Goal: Task Accomplishment & Management: Manage account settings

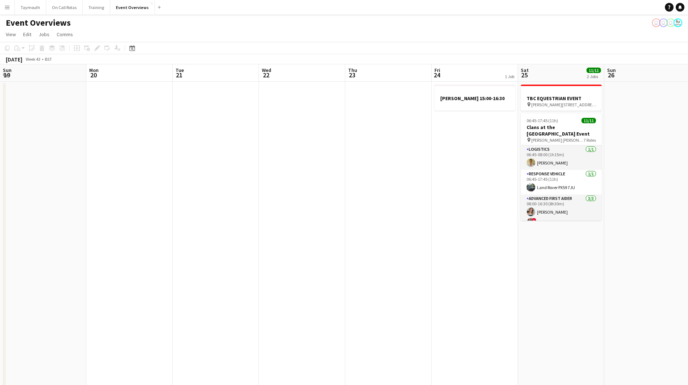
scroll to position [139, 0]
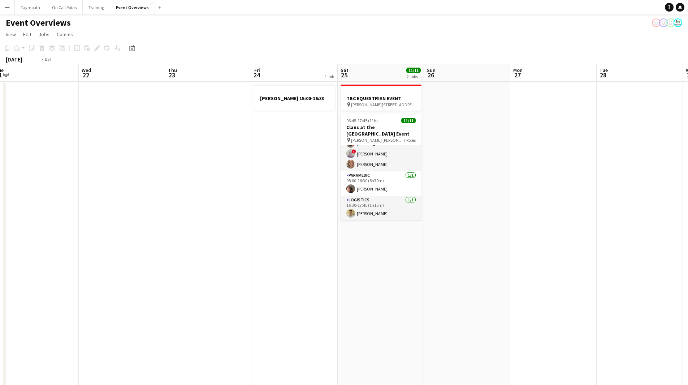
drag, startPoint x: 105, startPoint y: 268, endPoint x: 437, endPoint y: 268, distance: 331.7
click at [437, 268] on app-calendar-viewport "Sun 19 Mon 20 Tue 21 Wed 22 Thu 23 Fri 24 1 Job Sat 25 11/11 2 Jobs Sun 26 Mon …" at bounding box center [344, 391] width 688 height 655
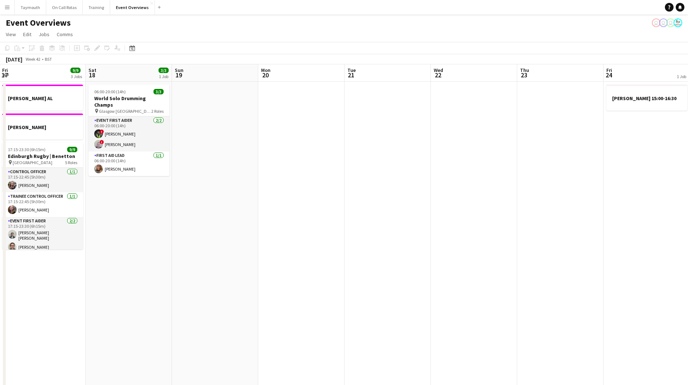
drag, startPoint x: 260, startPoint y: 283, endPoint x: 405, endPoint y: 276, distance: 145.4
click at [399, 277] on app-calendar-viewport "Wed 15 1 Job Thu 16 2 Jobs Fri 17 9/9 3 Jobs Sat 18 3/3 1 Job Sun 19 Mon 20 Tue…" at bounding box center [344, 391] width 688 height 655
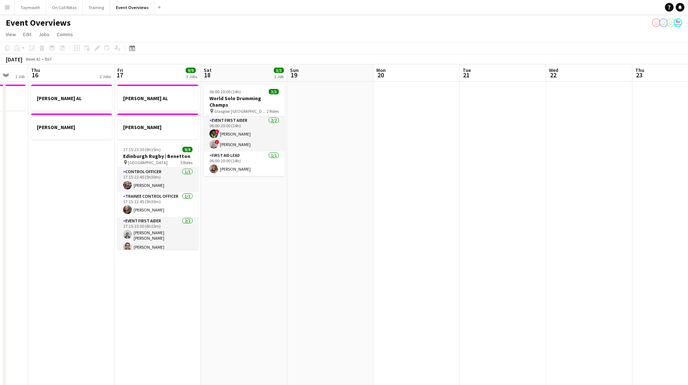
drag, startPoint x: 484, startPoint y: 259, endPoint x: 577, endPoint y: 240, distance: 95.5
click at [553, 246] on app-calendar-viewport "Mon 13 1 Job Tue 14 1 Job Wed 15 1 Job Thu 16 2 Jobs Fri 17 9/9 3 Jobs Sat 18 3…" at bounding box center [344, 391] width 688 height 655
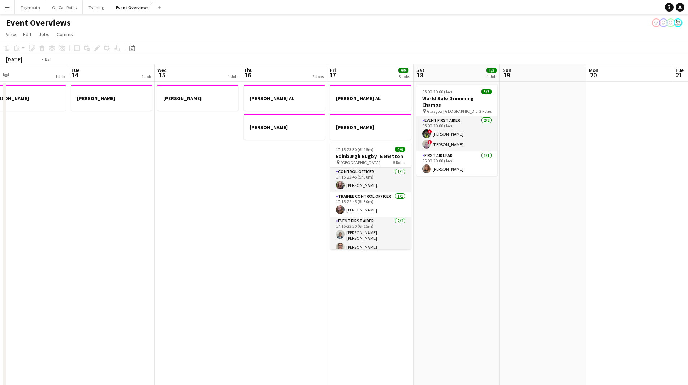
drag, startPoint x: 312, startPoint y: 272, endPoint x: 358, endPoint y: 273, distance: 46.6
click at [515, 269] on app-calendar-viewport "Sat 11 Sun 12 Mon 13 1 Job Tue 14 1 Job Wed 15 1 Job Thu 16 2 Jobs Fri 17 9/9 3…" at bounding box center [344, 391] width 688 height 655
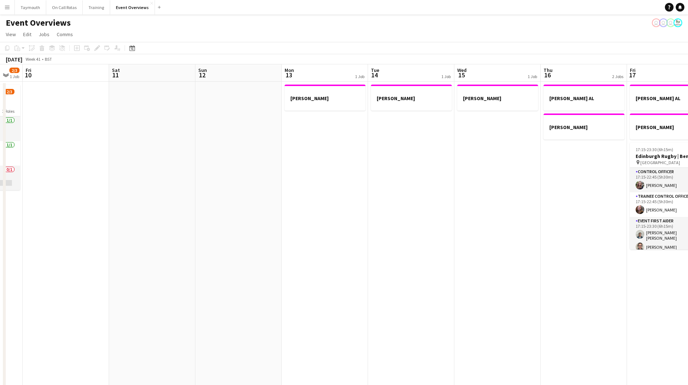
drag, startPoint x: 306, startPoint y: 268, endPoint x: 534, endPoint y: 264, distance: 228.0
click at [534, 264] on app-calendar-viewport "Tue 7 3/5 2 Jobs Wed 8 2/2 1 Job Thu 9 2/3 1 Job Fri 10 Sat 11 Sun 12 Mon 13 1 …" at bounding box center [344, 391] width 688 height 655
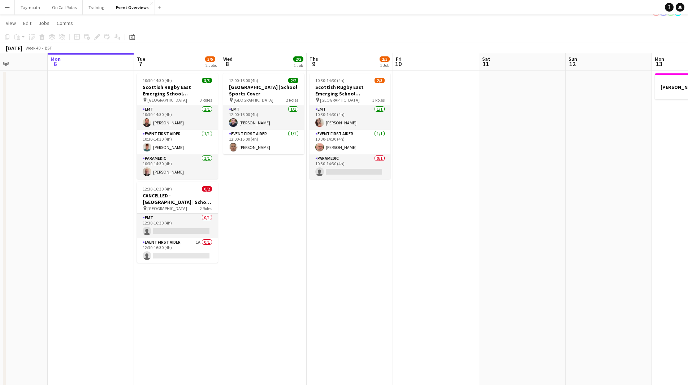
scroll to position [0, 0]
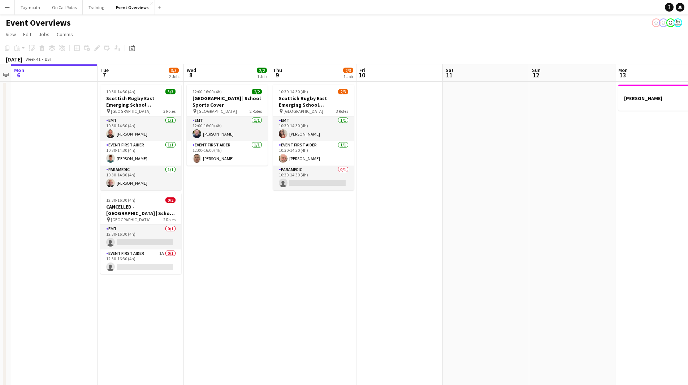
drag, startPoint x: 570, startPoint y: 257, endPoint x: 175, endPoint y: 271, distance: 395.1
click at [158, 275] on app-calendar-viewport "Fri 3 15/23 3 Jobs Sat 4 13/13 7 Jobs Sun 5 Mon 6 Tue 7 3/5 2 Jobs Wed 8 2/2 1 …" at bounding box center [344, 391] width 688 height 655
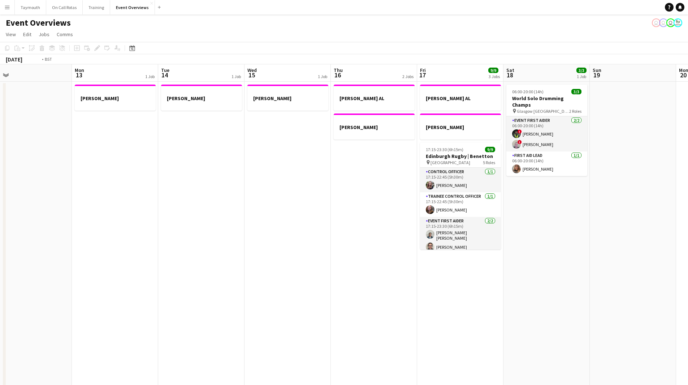
drag, startPoint x: 346, startPoint y: 255, endPoint x: 86, endPoint y: 267, distance: 260.4
click at [86, 267] on app-calendar-viewport "Thu 9 2/3 1 Job Fri 10 Sat 11 Sun 12 Mon 13 1 Job Tue 14 1 Job Wed 15 1 Job Thu…" at bounding box center [344, 391] width 688 height 655
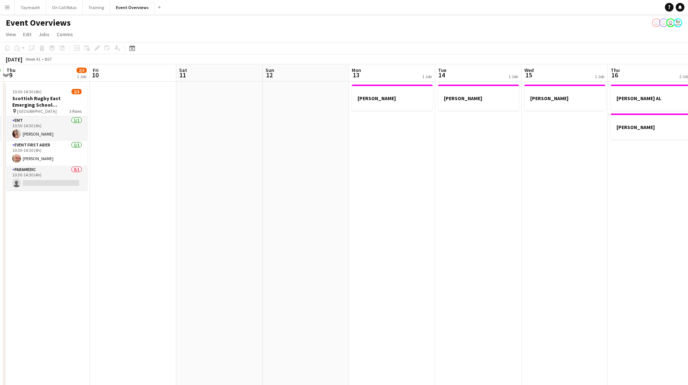
drag, startPoint x: 86, startPoint y: 267, endPoint x: 485, endPoint y: 272, distance: 398.9
click at [485, 272] on app-calendar-viewport "Tue 7 3/5 2 Jobs Wed 8 2/2 1 Job Thu 9 2/3 1 Job Fri 10 Sat 11 Sun 12 Mon 13 1 …" at bounding box center [344, 391] width 688 height 655
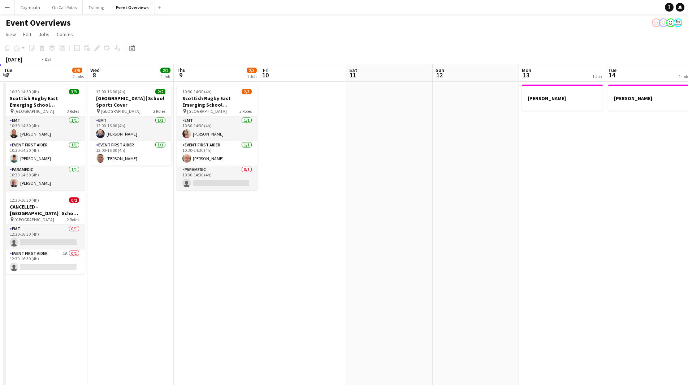
drag, startPoint x: 288, startPoint y: 249, endPoint x: 504, endPoint y: 249, distance: 216.4
click at [504, 249] on app-calendar-viewport "Sun 5 Mon 6 Tue 7 3/5 2 Jobs Wed 8 2/2 1 Job Thu 9 2/3 1 Job Fri 10 Sat 11 Sun …" at bounding box center [344, 391] width 688 height 655
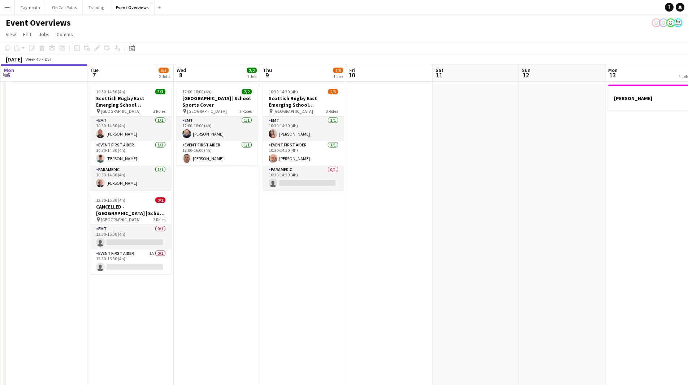
drag, startPoint x: 191, startPoint y: 262, endPoint x: 371, endPoint y: 262, distance: 179.6
click at [371, 262] on app-calendar-viewport "Sat 4 13/13 7 Jobs Sun 5 Mon 6 Tue 7 3/5 2 Jobs Wed 8 2/2 1 Job Thu 9 2/3 1 Job…" at bounding box center [344, 391] width 688 height 655
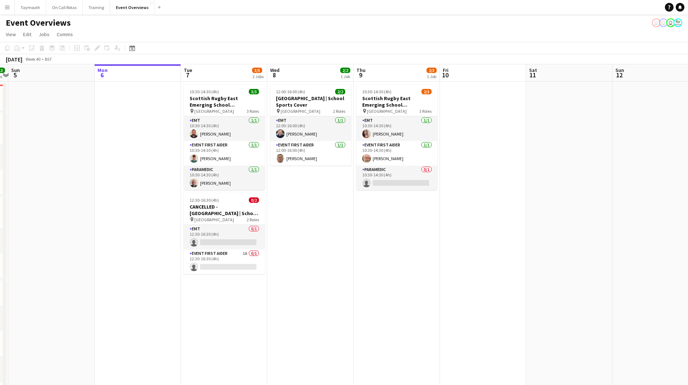
drag, startPoint x: 408, startPoint y: 285, endPoint x: 272, endPoint y: 291, distance: 135.6
click at [272, 291] on app-calendar-viewport "Thu 2 Fri 3 15/23 3 Jobs Sat 4 13/13 7 Jobs Sun 5 Mon 6 Tue 7 3/5 2 Jobs Wed 8 …" at bounding box center [344, 391] width 688 height 655
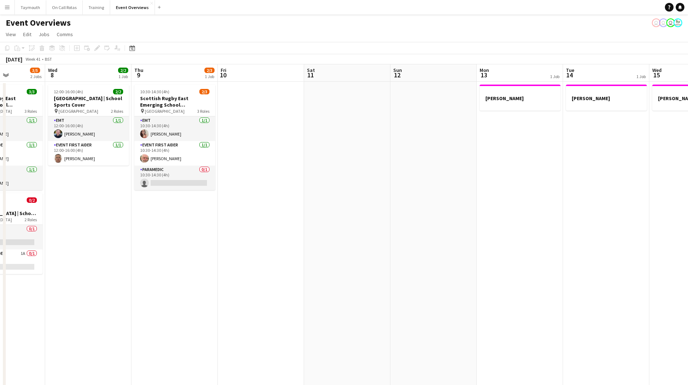
drag, startPoint x: 166, startPoint y: 258, endPoint x: 124, endPoint y: 258, distance: 42.6
click at [124, 258] on app-calendar-viewport "Sun 5 Mon 6 Tue 7 3/5 2 Jobs Wed 8 2/2 1 Job Thu 9 2/3 1 Job Fri 10 Sat 11 Sun …" at bounding box center [344, 391] width 688 height 655
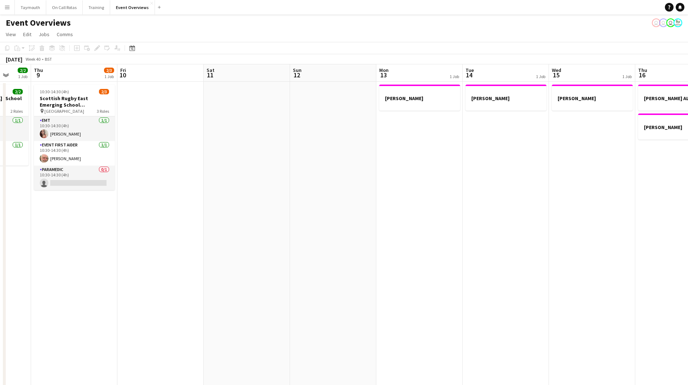
click at [108, 254] on app-calendar-viewport "Mon 6 Tue 7 3/5 2 Jobs Wed 8 2/2 1 Job Thu 9 2/3 1 Job Fri 10 Sat 11 Sun 12 Mon…" at bounding box center [344, 391] width 688 height 655
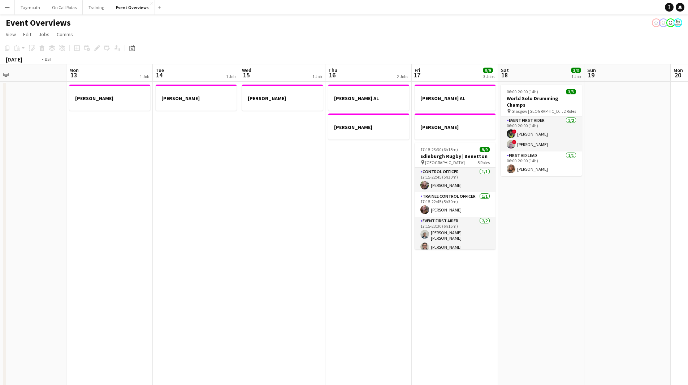
click at [196, 270] on app-calendar-viewport "Thu 9 2/3 1 Job Fri 10 Sat 11 Sun 12 Mon 13 1 Job Tue 14 1 Job Wed 15 1 Job Thu…" at bounding box center [344, 391] width 688 height 655
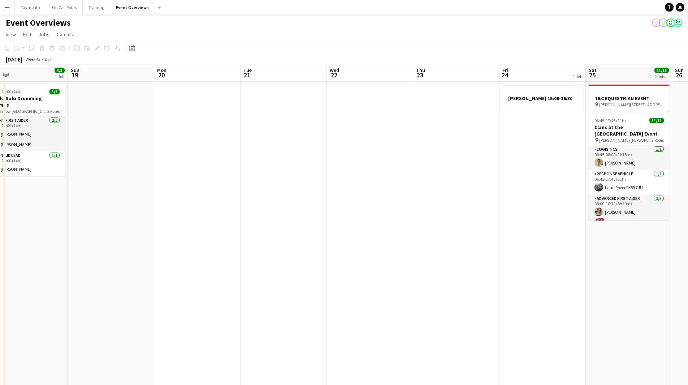
drag, startPoint x: 316, startPoint y: 269, endPoint x: 154, endPoint y: 268, distance: 161.9
click at [104, 269] on app-calendar-viewport "Wed 15 1 Job Thu 16 2 Jobs Fri 17 9/9 3 Jobs Sat 18 3/3 1 Job Sun 19 Mon 20 Tue…" at bounding box center [344, 391] width 688 height 655
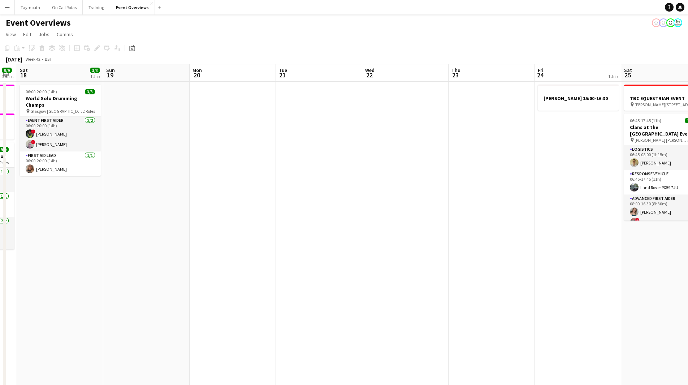
drag, startPoint x: 346, startPoint y: 272, endPoint x: 229, endPoint y: 286, distance: 118.3
click at [134, 293] on app-calendar-viewport "Wed 15 1 Job Thu 16 2 Jobs Fri 17 9/9 3 Jobs Sat 18 3/3 1 Job Sun 19 Mon 20 Tue…" at bounding box center [344, 391] width 688 height 655
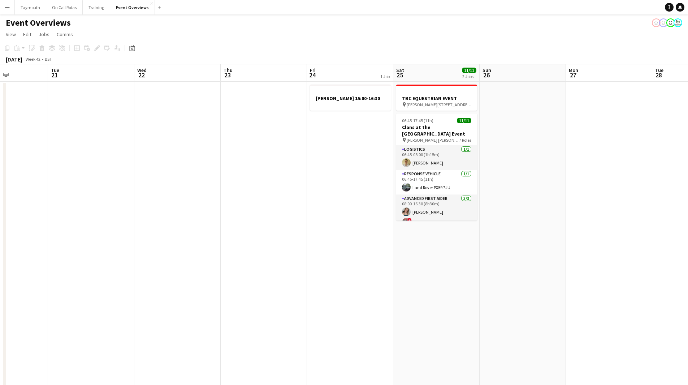
drag, startPoint x: 276, startPoint y: 297, endPoint x: 251, endPoint y: 297, distance: 25.3
click at [156, 300] on app-calendar-viewport "Sat 18 3/3 1 Job Sun 19 Mon 20 Tue 21 Wed 22 Thu 23 Fri 24 1 Job Sat 25 11/11 2…" at bounding box center [344, 391] width 688 height 655
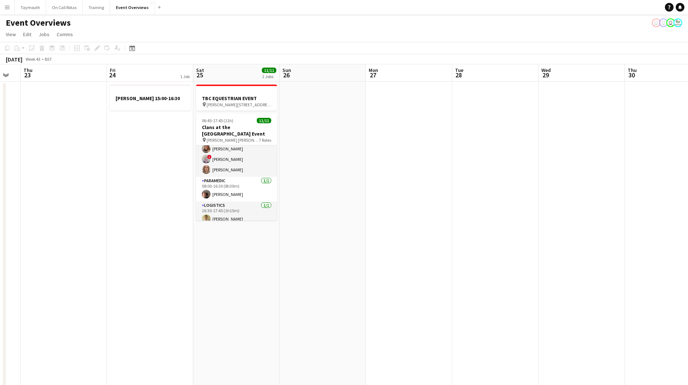
scroll to position [139, 0]
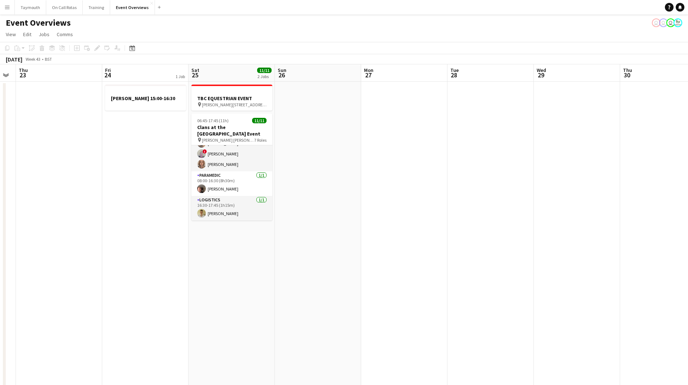
drag, startPoint x: 449, startPoint y: 249, endPoint x: 130, endPoint y: 258, distance: 318.4
click at [192, 257] on app-calendar-viewport "Mon 20 Tue 21 Wed 22 Thu 23 Fri 24 1 Job Sat 25 11/11 2 Jobs Sun 26 Mon 27 Tue …" at bounding box center [344, 391] width 688 height 655
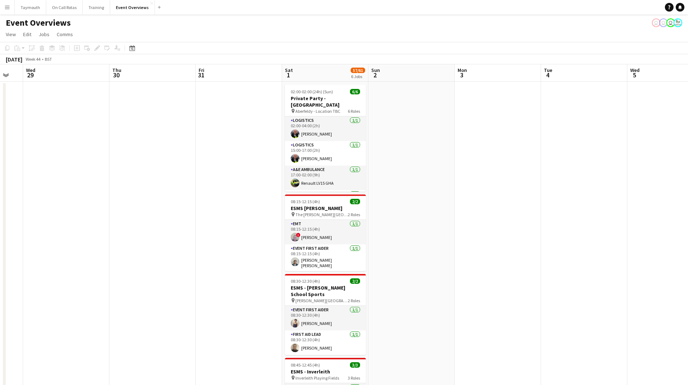
drag, startPoint x: 377, startPoint y: 288, endPoint x: 143, endPoint y: 280, distance: 234.2
click at [120, 296] on app-calendar-viewport "Sun 26 Mon 27 Tue 28 Wed 29 Thu 30 Fri 31 Sat 1 57/61 6 Jobs Sun 2 Mon 3 Tue 4 …" at bounding box center [344, 391] width 688 height 655
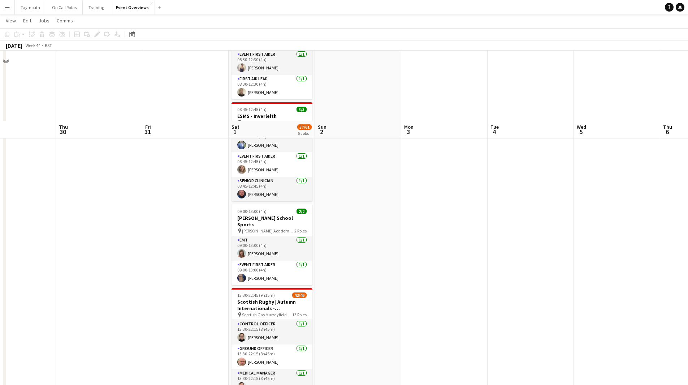
scroll to position [325, 0]
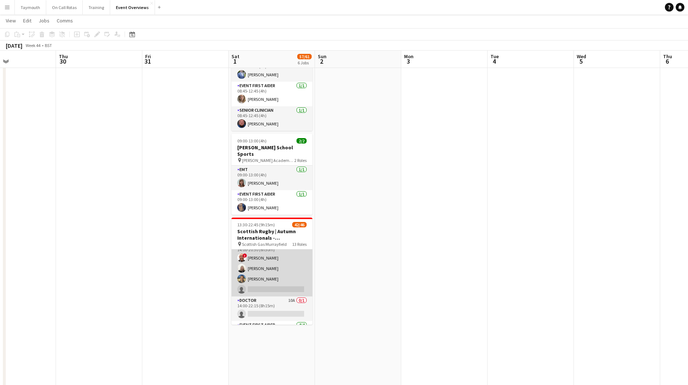
click at [278, 270] on app-card-role "Paramedic 1A [DATE] 14:00-20:30 (6h30m) ! [PERSON_NAME] [PERSON_NAME] [PERSON_N…" at bounding box center [272, 268] width 81 height 56
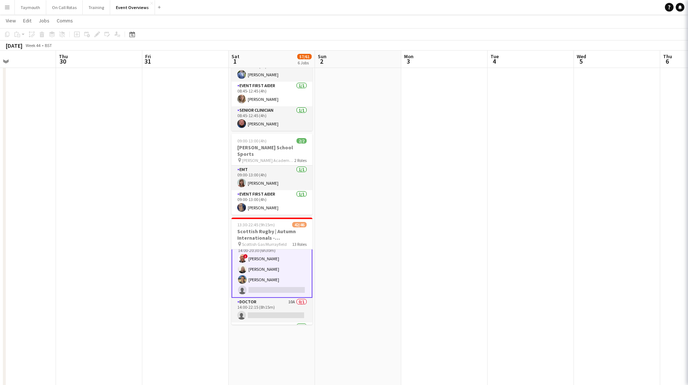
scroll to position [362, 0]
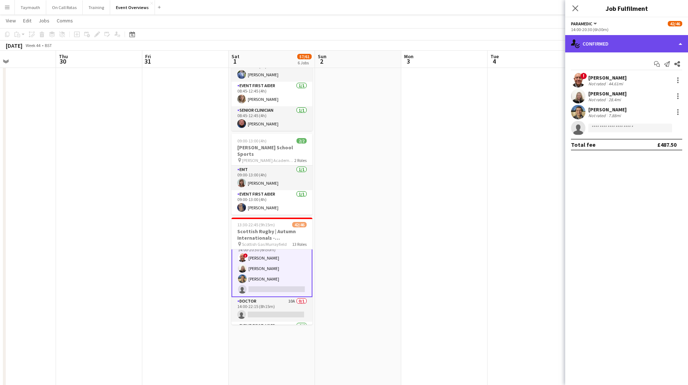
click at [628, 45] on div "single-neutral-actions-check-2 Confirmed" at bounding box center [626, 43] width 123 height 17
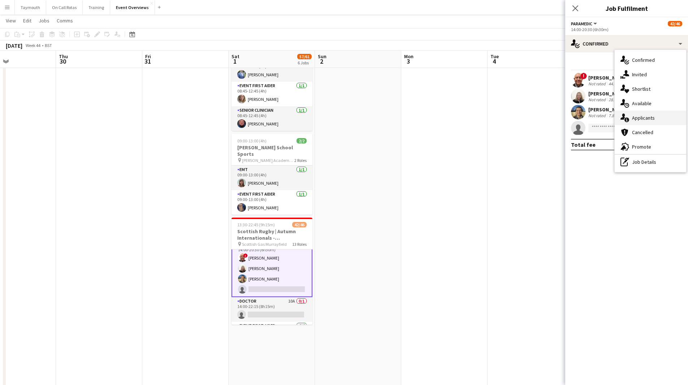
click at [662, 124] on div "single-neutral-actions-information Applicants" at bounding box center [651, 118] width 72 height 14
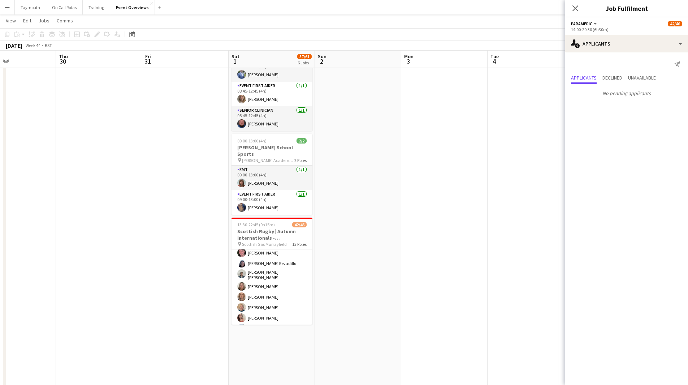
scroll to position [0, 0]
click at [161, 284] on app-calendar-viewport "Sun 26 Mon 27 Tue 28 Wed 29 Thu 30 Fri 31 Sat 1 57/61 6 Jobs Sun 2 Mon 3 Tue 4 …" at bounding box center [344, 48] width 688 height 690
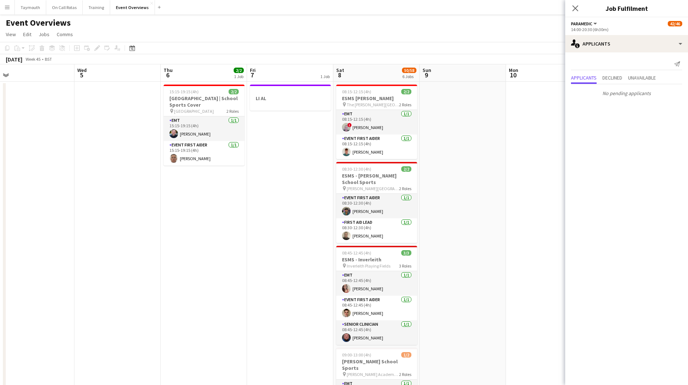
drag, startPoint x: 443, startPoint y: 283, endPoint x: 204, endPoint y: 279, distance: 238.8
click at [209, 280] on app-calendar-viewport "Sat 1 57/61 6 Jobs Sun 2 Mon 3 Tue 4 Wed 5 Thu 6 2/2 1 Job Fri 7 1 Job Sat 8 50…" at bounding box center [344, 391] width 688 height 655
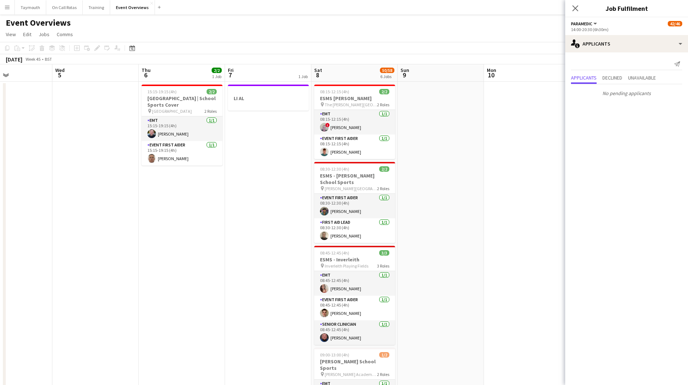
click at [132, 253] on app-calendar-viewport "Sun 2 Mon 3 Tue 4 Wed 5 Thu 6 2/2 1 Job Fri 7 1 Job Sat 8 50/58 6 Jobs Sun 9 Mo…" at bounding box center [344, 391] width 688 height 655
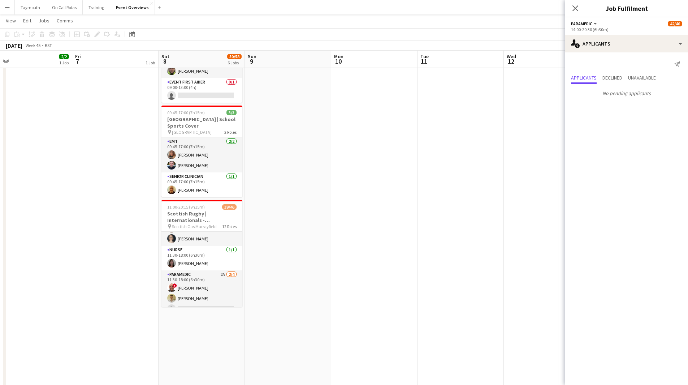
scroll to position [325, 0]
click at [208, 262] on app-card-role "Paramedic 2A [DATE] 11:30-18:00 (6h30m) ! [PERSON_NAME] [PERSON_NAME] single-ne…" at bounding box center [201, 262] width 81 height 56
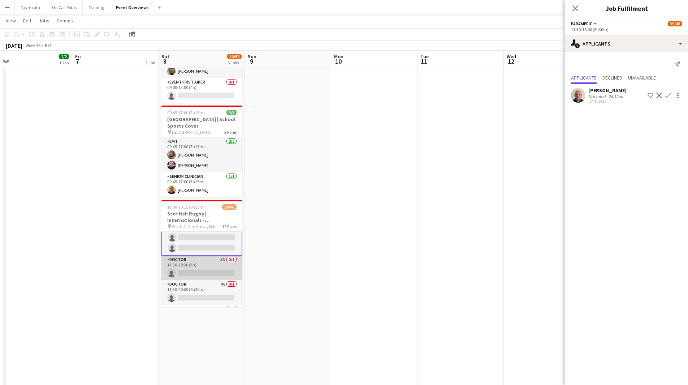
click at [204, 261] on app-card-role "Doctor 5A 0/1 11:30-18:30 (7h) single-neutral-actions" at bounding box center [201, 267] width 81 height 25
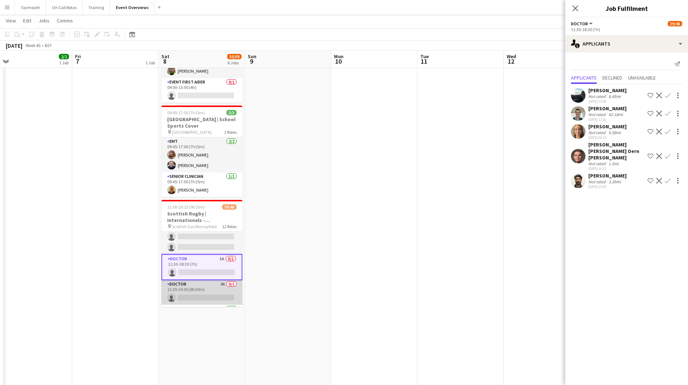
scroll to position [361, 0]
click at [194, 282] on app-card-role "Doctor 4A 0/1 11:30-20:00 (8h30m) single-neutral-actions" at bounding box center [201, 293] width 81 height 25
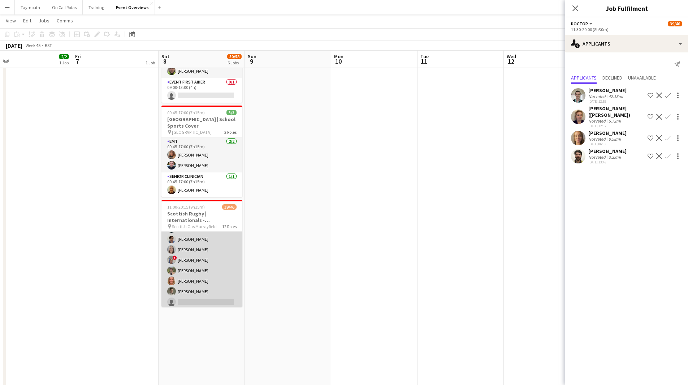
click at [199, 271] on app-card-role "Event First Aider 20A [DATE] 12:00-18:30 (6h30m) [PERSON_NAME] [PERSON_NAME] [P…" at bounding box center [201, 249] width 81 height 119
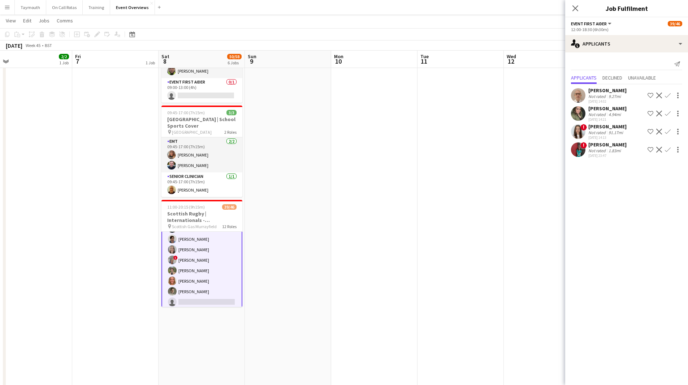
click at [668, 95] on app-icon "Confirm" at bounding box center [668, 95] width 6 height 6
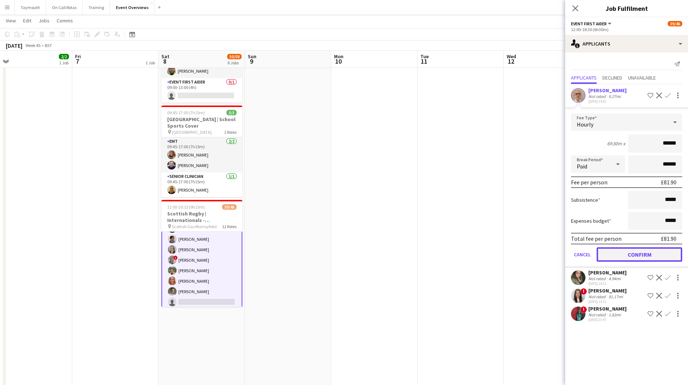
click at [653, 254] on button "Confirm" at bounding box center [640, 254] width 86 height 14
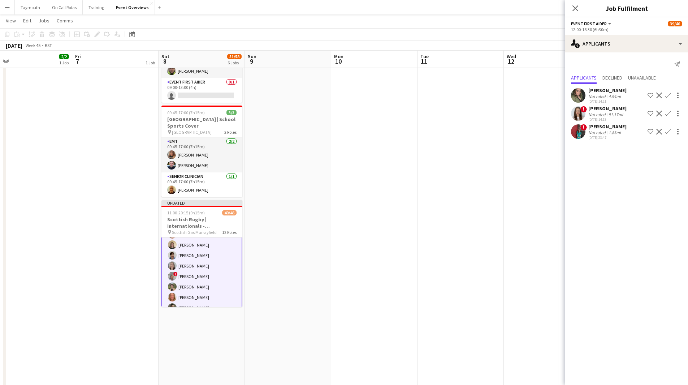
click at [485, 263] on app-date-cell at bounding box center [461, 75] width 86 height 638
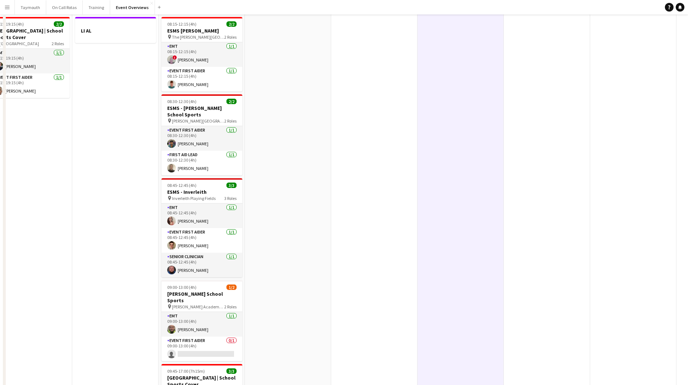
scroll to position [0, 0]
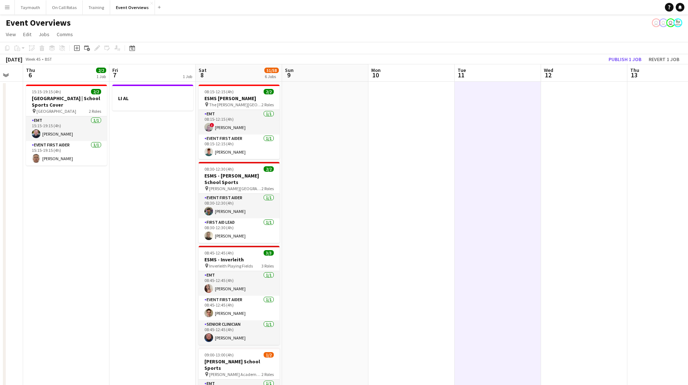
drag, startPoint x: 578, startPoint y: 233, endPoint x: 272, endPoint y: 237, distance: 306.0
click at [286, 237] on app-calendar-viewport "Mon 3 Tue 4 Wed 5 Thu 6 2/2 1 Job Fri 7 1 Job Sat 8 51/58 6 Jobs Sun 9 Mon 10 T…" at bounding box center [344, 391] width 688 height 655
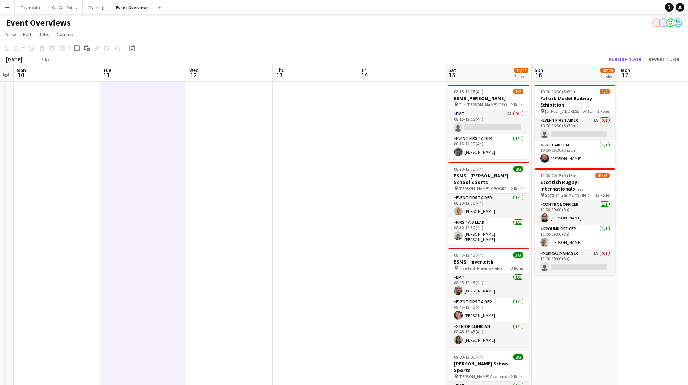
drag, startPoint x: 436, startPoint y: 248, endPoint x: 330, endPoint y: 244, distance: 106.3
click at [343, 246] on app-calendar-viewport "Fri 7 1 Job Sat 8 51/58 6 Jobs Sun 9 Mon 10 Tue 11 Wed 12 Thu 13 Fri 14 Sat 15 …" at bounding box center [344, 391] width 688 height 655
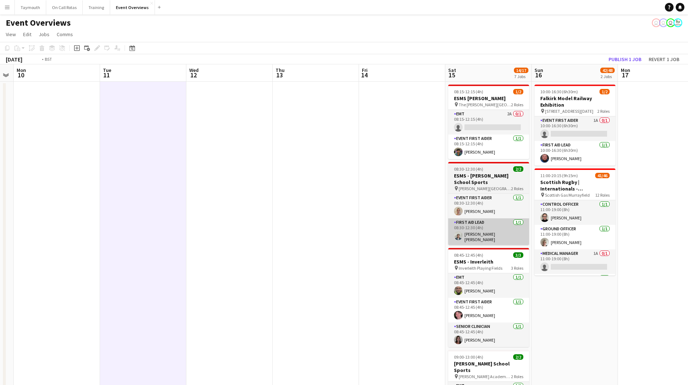
scroll to position [0, 254]
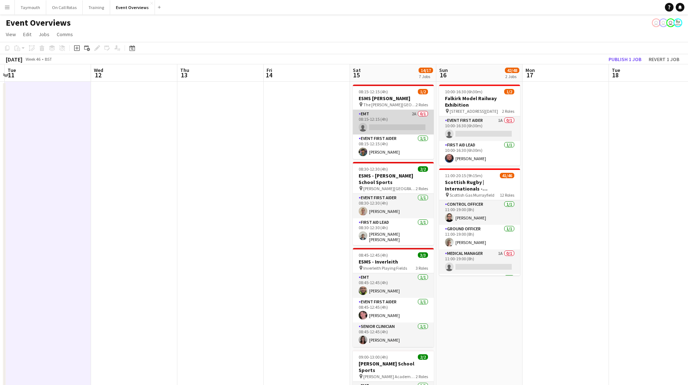
click at [396, 122] on app-card-role "EMT 2A 0/1 08:15-12:15 (4h) single-neutral-actions" at bounding box center [393, 122] width 81 height 25
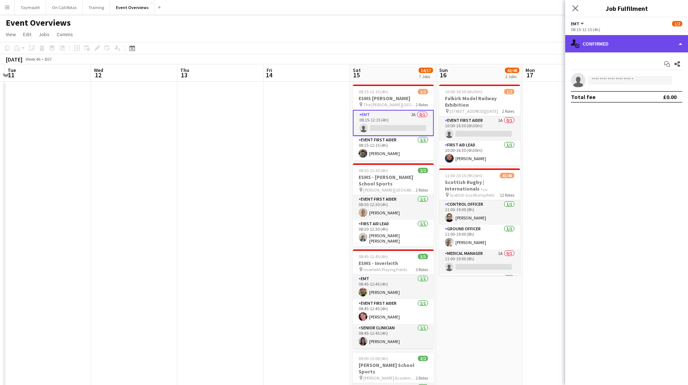
click at [636, 42] on div "single-neutral-actions-check-2 Confirmed" at bounding box center [626, 43] width 123 height 17
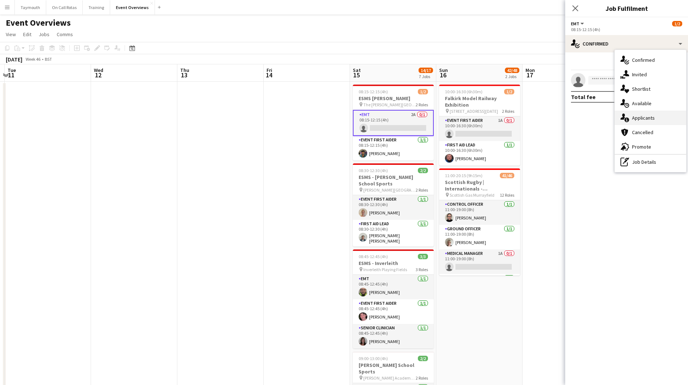
click at [640, 120] on span "Applicants" at bounding box center [643, 118] width 23 height 7
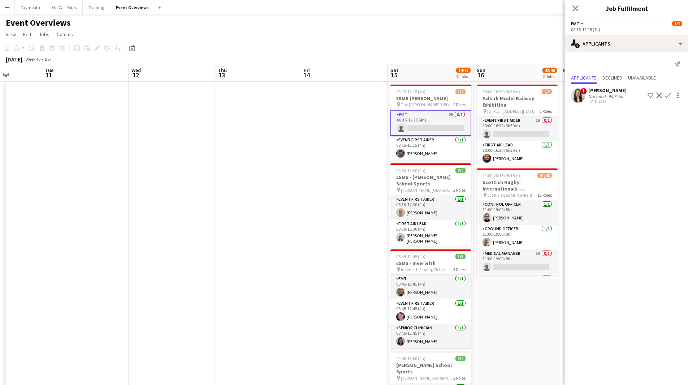
drag, startPoint x: 302, startPoint y: 171, endPoint x: 253, endPoint y: 175, distance: 50.0
click at [253, 175] on app-calendar-viewport "Sat 8 51/58 6 Jobs Sun 9 Mon 10 Tue 11 Wed 12 Thu 13 Fri 14 Sat 15 14/17 7 Jobs…" at bounding box center [344, 391] width 688 height 655
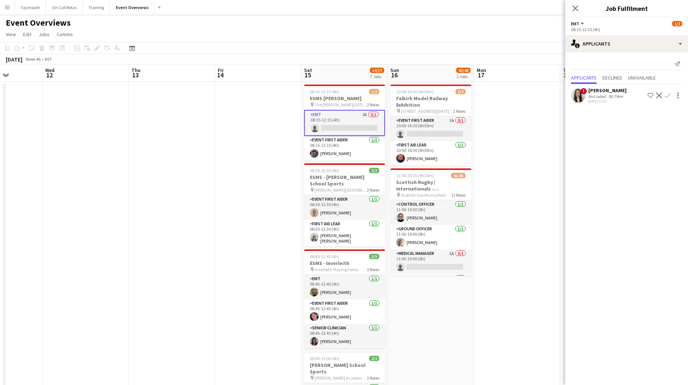
scroll to position [0, 219]
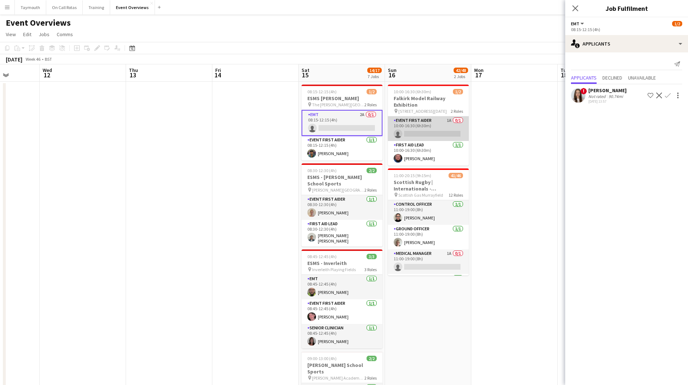
click at [436, 133] on app-card-role "Event First Aider 1A 0/1 10:00-16:30 (6h30m) single-neutral-actions" at bounding box center [428, 128] width 81 height 25
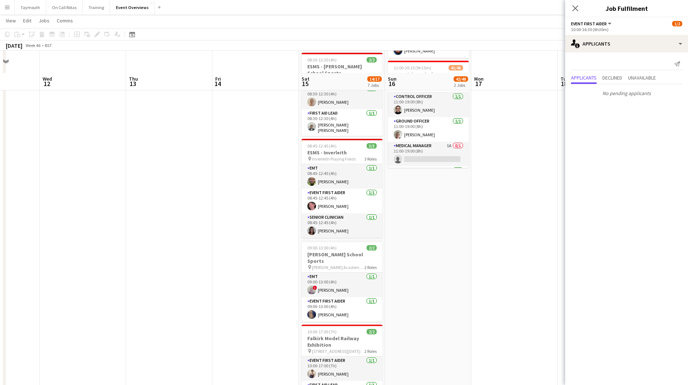
scroll to position [181, 0]
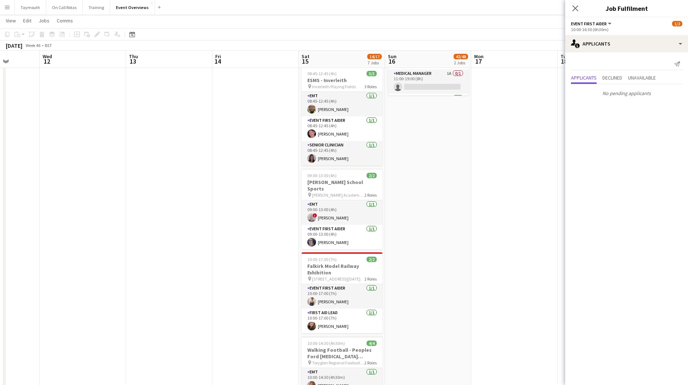
click at [190, 296] on app-date-cell at bounding box center [169, 219] width 86 height 638
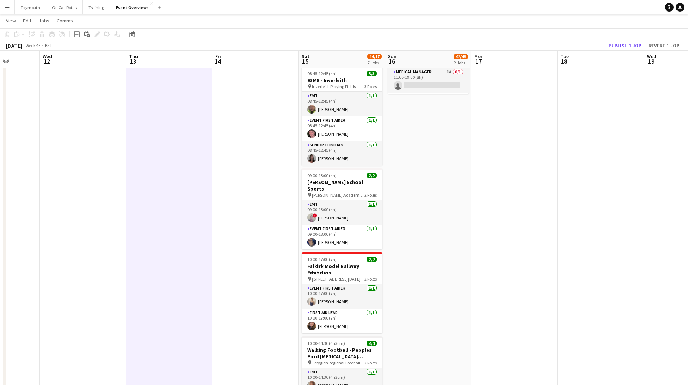
click at [13, 9] on button "Menu" at bounding box center [7, 7] width 14 height 14
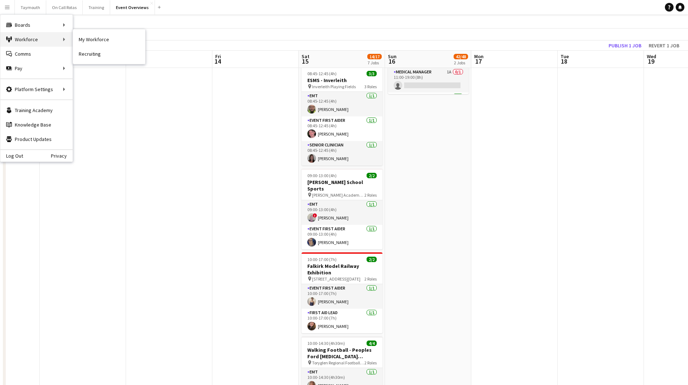
click at [24, 36] on div "Workforce Workforce" at bounding box center [36, 39] width 72 height 14
click at [82, 41] on link "My Workforce" at bounding box center [109, 39] width 72 height 14
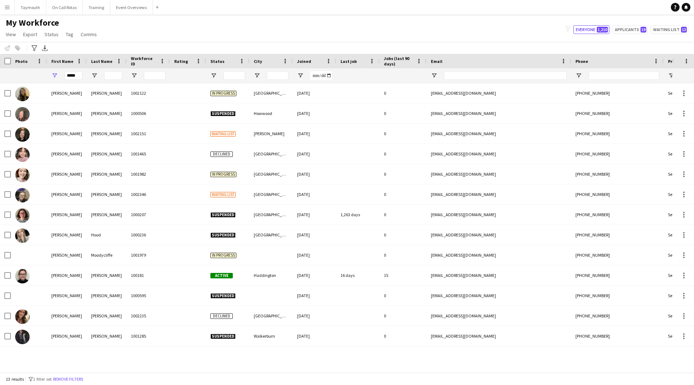
click at [78, 378] on button "Remove filters" at bounding box center [68, 379] width 33 height 8
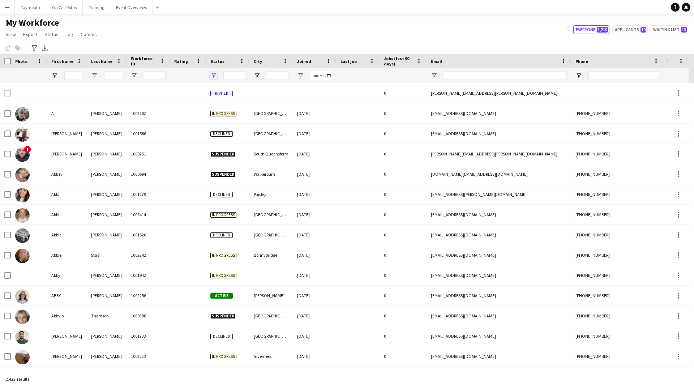
click at [216, 74] on span "Open Filter Menu" at bounding box center [213, 75] width 7 height 7
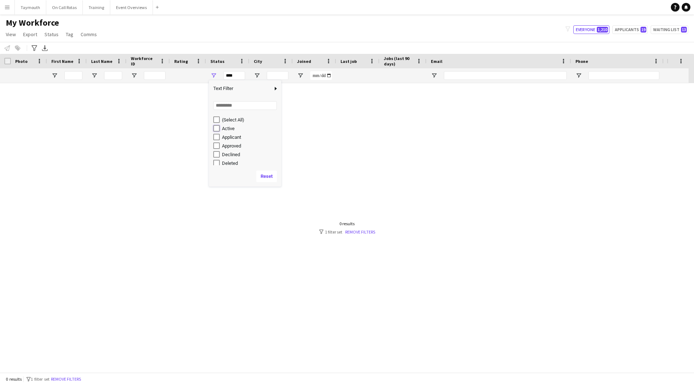
type input "**********"
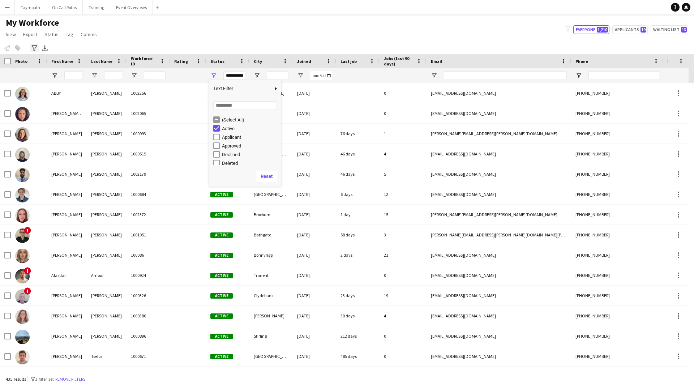
click at [31, 44] on div "Advanced filters" at bounding box center [34, 48] width 9 height 9
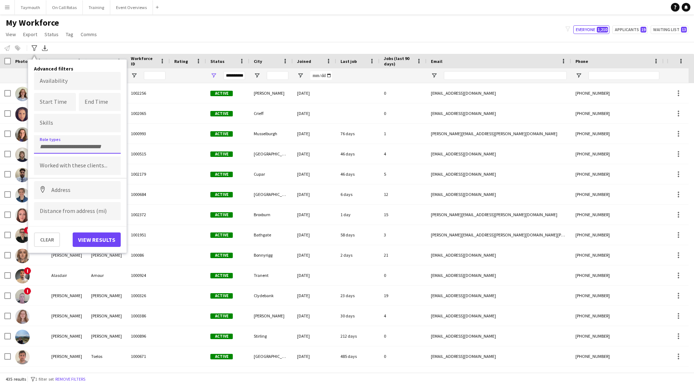
click at [45, 146] on input "Type to search role types..." at bounding box center [77, 146] width 75 height 7
type input "***"
click at [56, 184] on div "Event First Aider" at bounding box center [77, 181] width 87 height 17
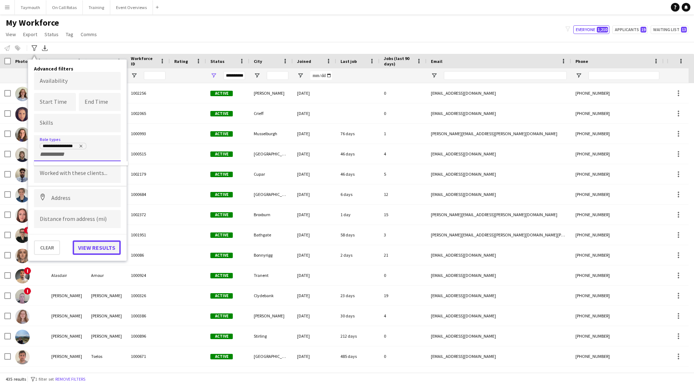
click at [96, 248] on button "View results" at bounding box center [97, 247] width 48 height 14
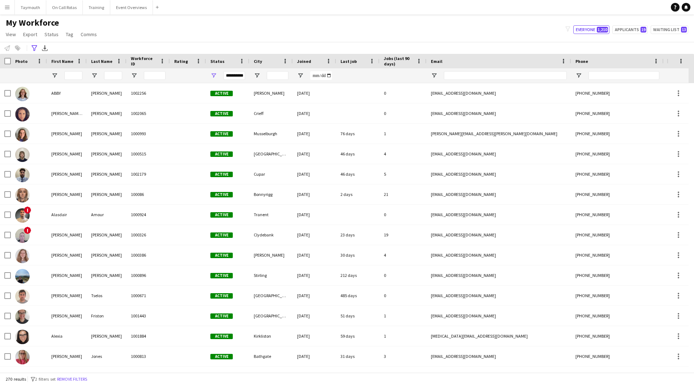
drag, startPoint x: 35, startPoint y: 51, endPoint x: 36, endPoint y: 60, distance: 9.2
click at [35, 51] on icon at bounding box center [33, 48] width 5 height 6
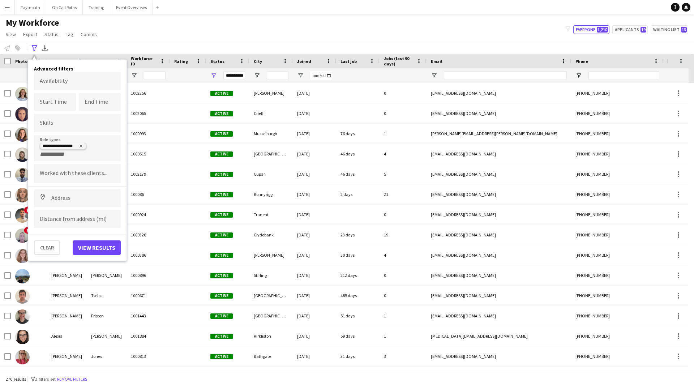
click at [82, 146] on icon "Remove tag" at bounding box center [81, 146] width 4 height 4
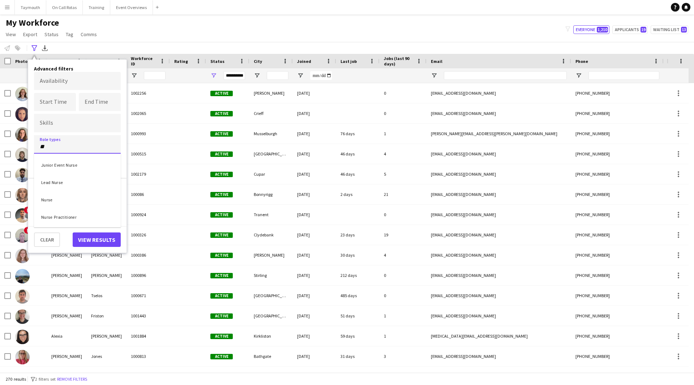
type input "**"
click at [53, 201] on div "Nurse" at bounding box center [77, 198] width 87 height 17
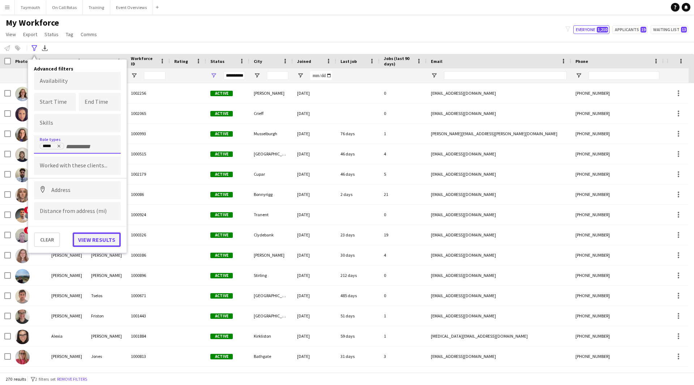
click at [105, 242] on button "View results" at bounding box center [97, 239] width 48 height 14
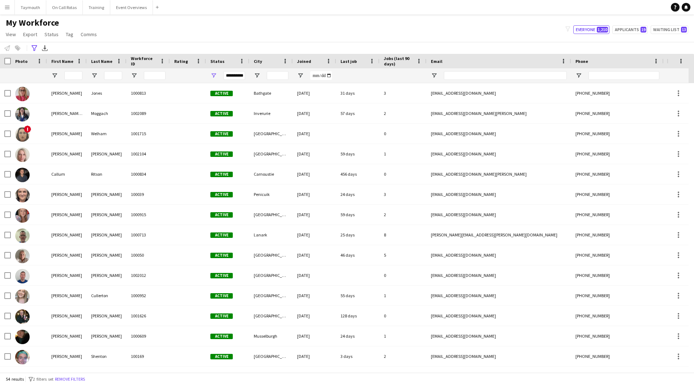
drag, startPoint x: 36, startPoint y: 50, endPoint x: 39, endPoint y: 64, distance: 14.3
click at [36, 50] on icon "Advanced filters" at bounding box center [34, 48] width 6 height 6
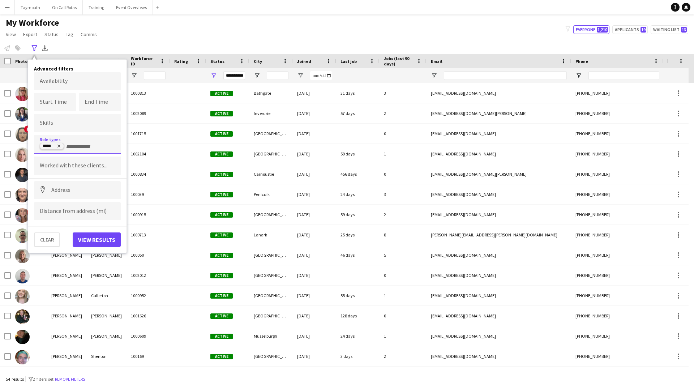
click at [58, 147] on icon "Remove tag" at bounding box center [59, 146] width 4 height 4
click at [61, 146] on input "Type to search role types..." at bounding box center [77, 146] width 75 height 7
type input "***"
click at [51, 189] on div "EMT" at bounding box center [77, 181] width 87 height 17
click at [94, 232] on button "View results" at bounding box center [97, 239] width 48 height 14
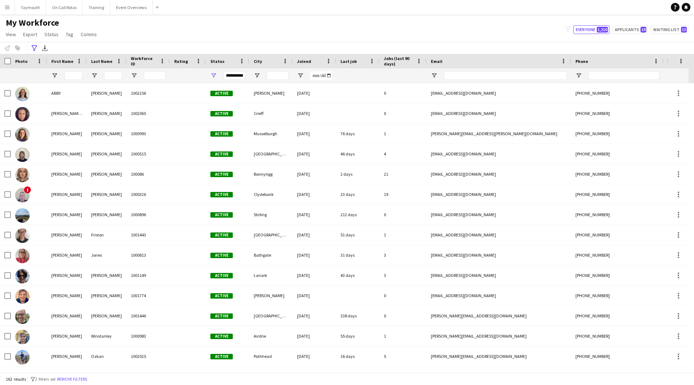
drag, startPoint x: 32, startPoint y: 50, endPoint x: 47, endPoint y: 77, distance: 30.4
click at [32, 50] on icon "Advanced filters" at bounding box center [34, 48] width 6 height 6
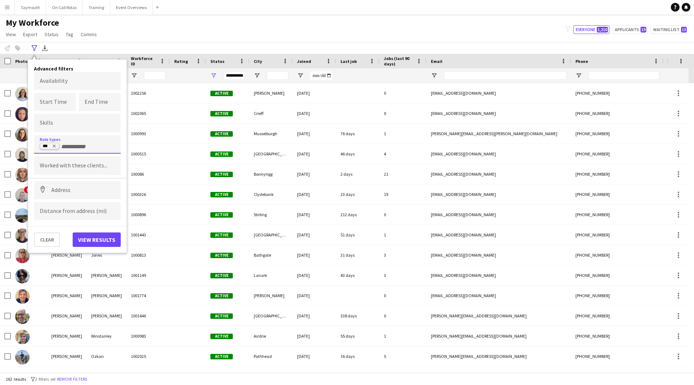
click at [56, 146] on icon "Remove tag" at bounding box center [54, 146] width 4 height 4
type input "****"
click at [73, 146] on input "****" at bounding box center [77, 146] width 75 height 7
click at [66, 179] on div "Paramedic" at bounding box center [77, 181] width 87 height 17
click at [97, 240] on button "View results" at bounding box center [97, 239] width 48 height 14
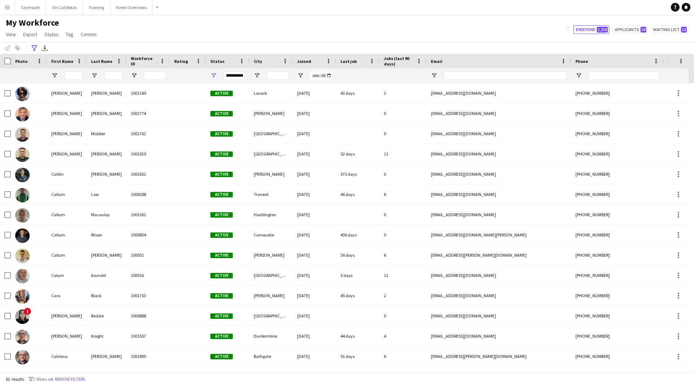
drag, startPoint x: 38, startPoint y: 48, endPoint x: 69, endPoint y: 105, distance: 66.0
click at [38, 48] on div "Advanced filters" at bounding box center [34, 48] width 9 height 9
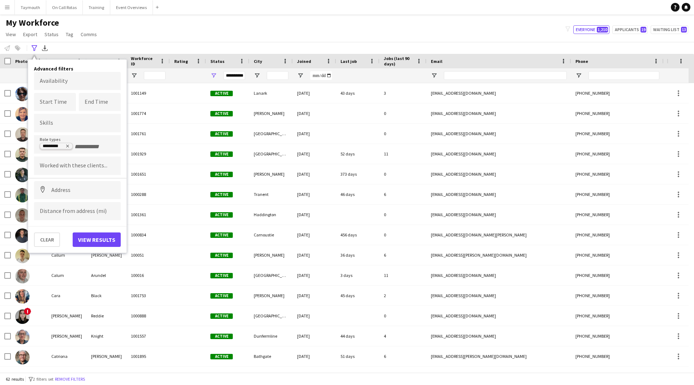
click at [68, 144] on icon "Remove tag" at bounding box center [67, 146] width 4 height 4
click at [68, 147] on input "Type to search role types..." at bounding box center [77, 146] width 75 height 7
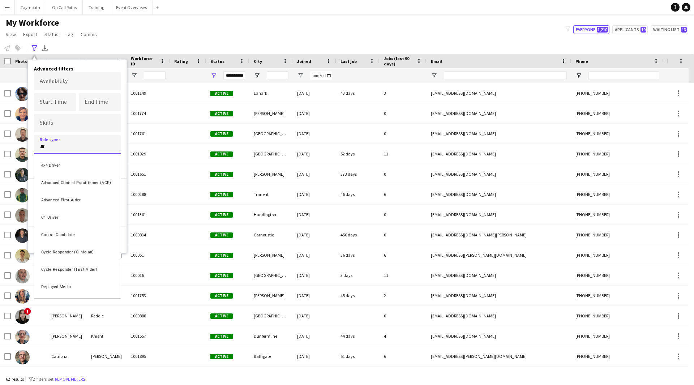
type input "**"
click at [68, 169] on div "Doctor" at bounding box center [77, 164] width 87 height 17
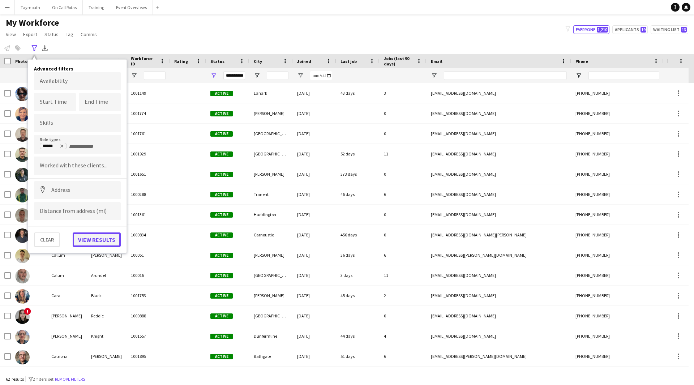
click at [101, 237] on button "View results" at bounding box center [97, 239] width 48 height 14
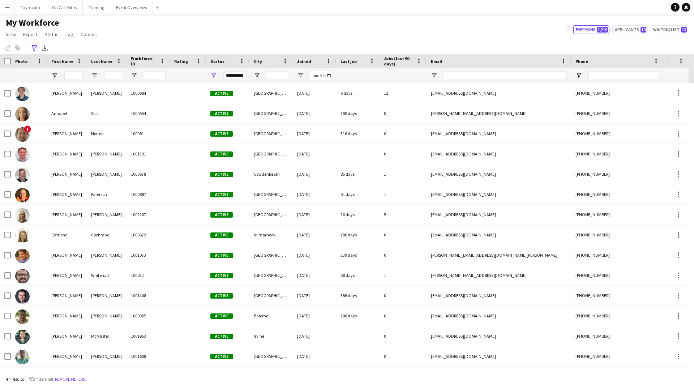
drag, startPoint x: 34, startPoint y: 47, endPoint x: 57, endPoint y: 126, distance: 82.0
click at [34, 47] on icon "Advanced filters" at bounding box center [34, 48] width 6 height 6
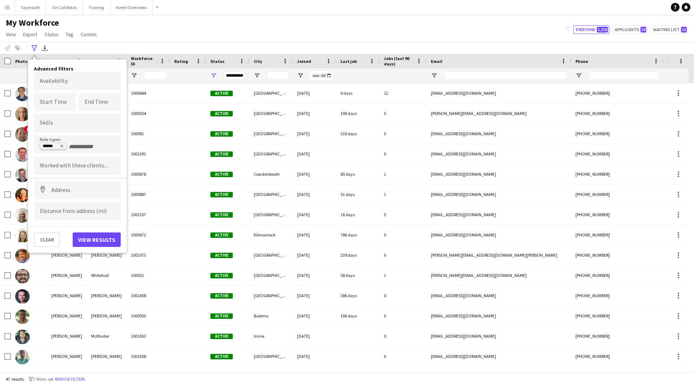
click at [61, 145] on icon "Remove tag" at bounding box center [62, 146] width 4 height 4
click at [87, 245] on button "View results" at bounding box center [97, 239] width 48 height 14
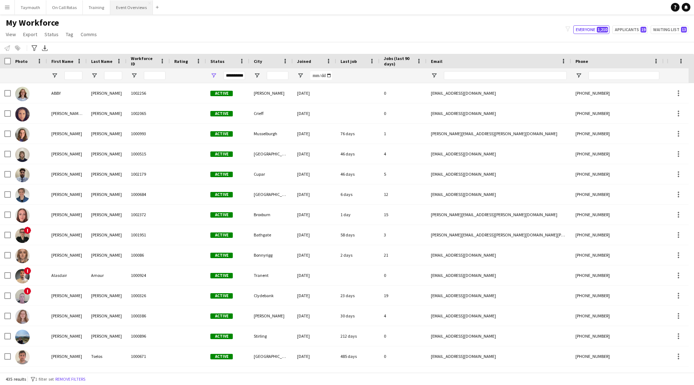
click at [122, 14] on button "Event Overviews Close" at bounding box center [131, 7] width 43 height 14
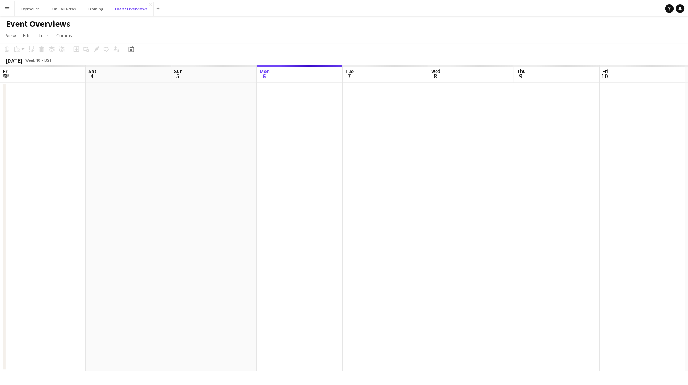
scroll to position [0, 173]
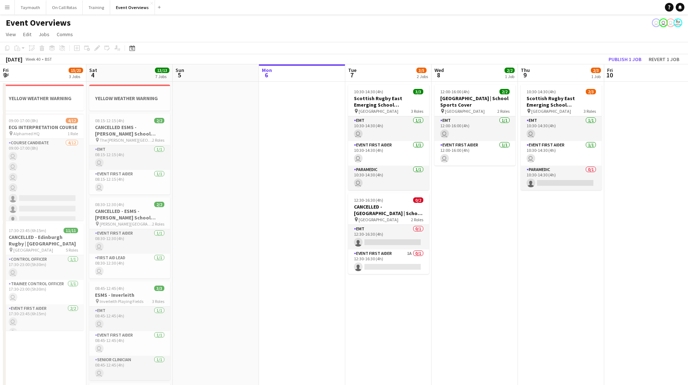
drag, startPoint x: 474, startPoint y: 238, endPoint x: 453, endPoint y: 242, distance: 20.7
click at [512, 240] on app-calendar-viewport "Wed 1 Thu 2 Fri 3 15/23 3 Jobs Sat 4 13/13 7 Jobs Sun 5 Mon 6 Tue 7 3/5 2 Jobs …" at bounding box center [344, 359] width 688 height 591
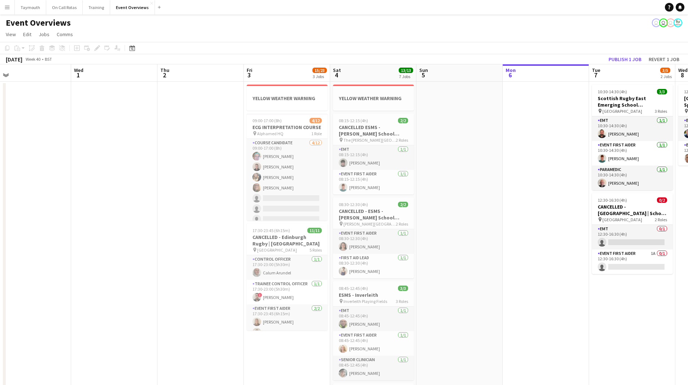
scroll to position [0, 189]
drag, startPoint x: 441, startPoint y: 231, endPoint x: 513, endPoint y: 230, distance: 72.3
click at [513, 230] on app-calendar-viewport "Sun 28 2/2 1 Job Mon 29 Tue 30 Wed 1 Thu 2 Fri 3 15/23 3 Jobs Sat 4 13/13 7 Job…" at bounding box center [344, 359] width 688 height 591
click at [288, 125] on h3 "ECG INTERPRETATION COURSE" at bounding box center [286, 127] width 81 height 7
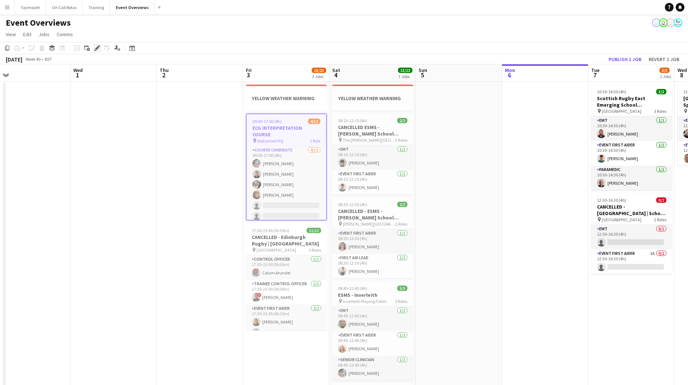
click at [98, 49] on icon "Edit" at bounding box center [97, 48] width 6 height 6
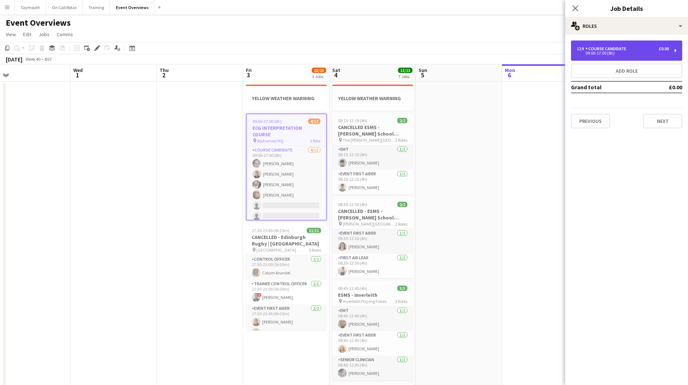
click at [645, 56] on div "12 x Course Candidate £0.00 09:00-17:00 (8h)" at bounding box center [626, 50] width 111 height 20
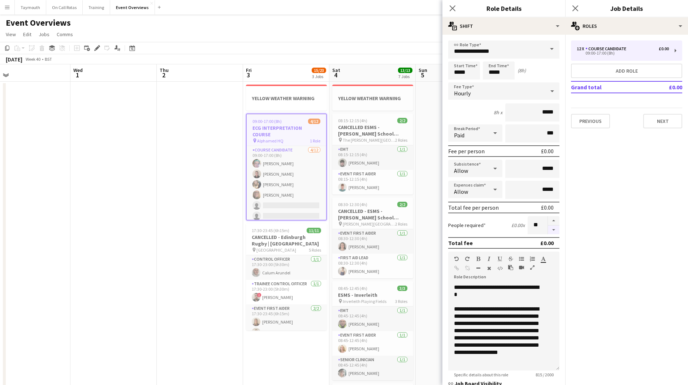
click at [548, 227] on button "button" at bounding box center [554, 229] width 12 height 9
click at [548, 229] on button "button" at bounding box center [554, 229] width 12 height 9
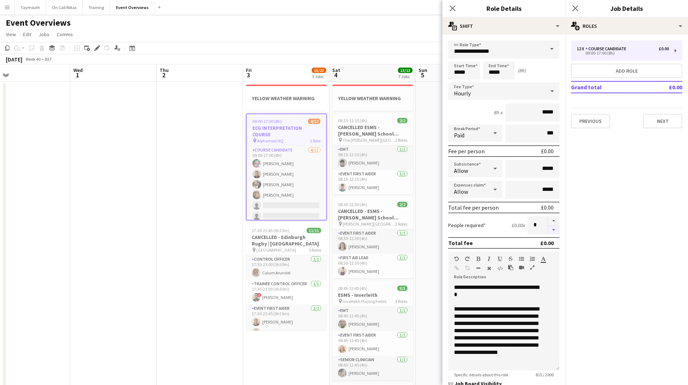
click at [548, 229] on button "button" at bounding box center [554, 229] width 12 height 9
type input "*"
click at [208, 212] on app-date-cell at bounding box center [200, 368] width 86 height 573
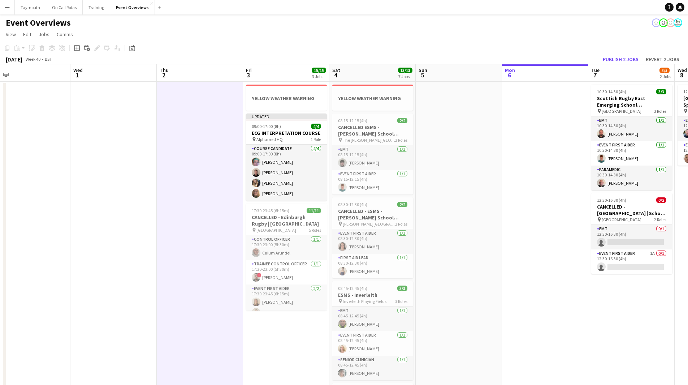
click at [464, 194] on app-date-cell at bounding box center [459, 368] width 86 height 573
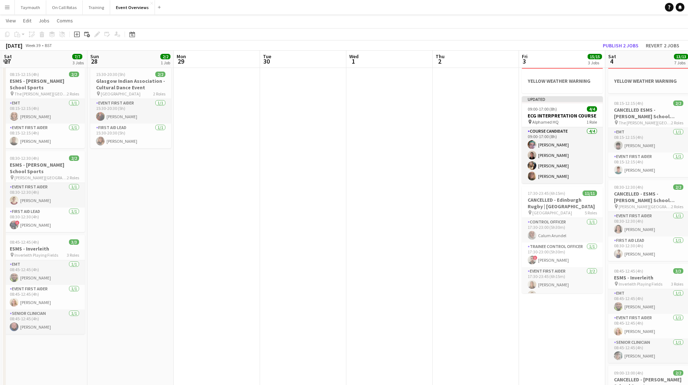
scroll to position [0, 160]
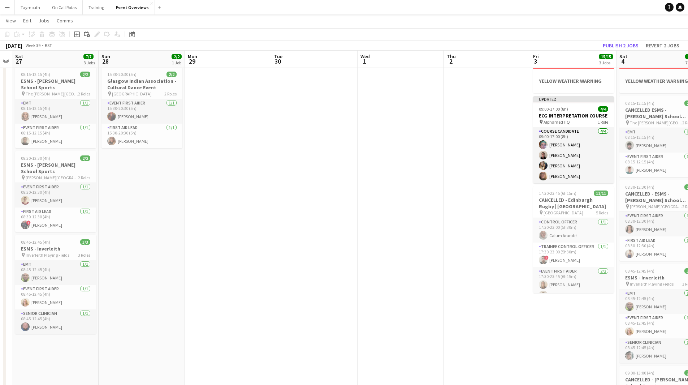
drag, startPoint x: 144, startPoint y: 203, endPoint x: 431, endPoint y: 210, distance: 287.3
click at [431, 210] on app-calendar-viewport "Thu 25 Fri 26 Sat 27 7/7 3 Jobs Sun 28 2/2 1 Job Mon 29 Tue 30 Wed 1 Thu 2 Fri …" at bounding box center [344, 325] width 688 height 626
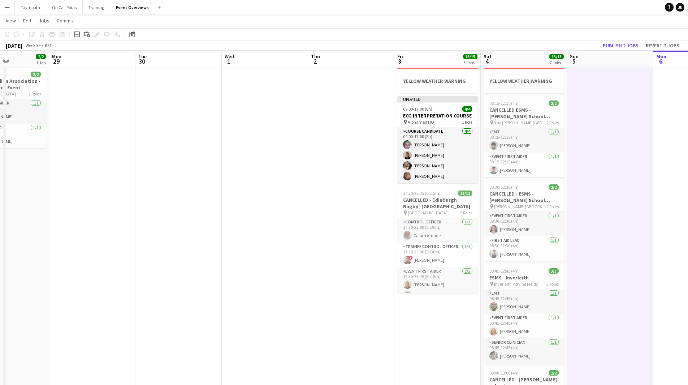
drag, startPoint x: 405, startPoint y: 210, endPoint x: 183, endPoint y: 217, distance: 222.3
click at [183, 217] on app-calendar-viewport "Fri 26 Sat 27 7/7 3 Jobs Sun 28 2/2 1 Job Mon 29 Tue 30 Wed 1 Thu 2 Fri 3 15/15…" at bounding box center [344, 325] width 688 height 626
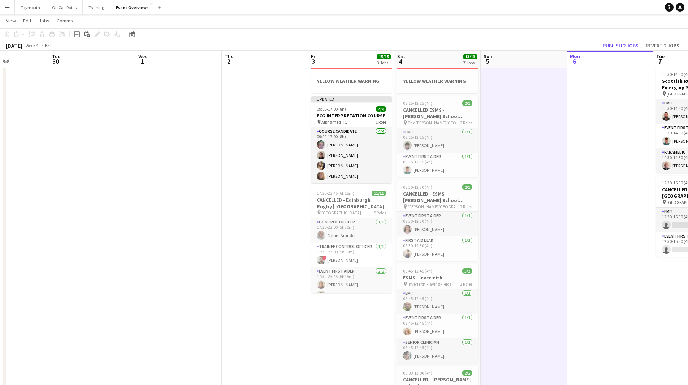
scroll to position [0, 234]
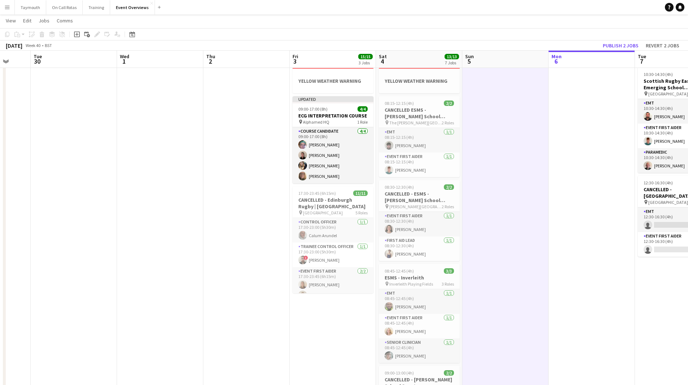
drag, startPoint x: 199, startPoint y: 215, endPoint x: 130, endPoint y: 214, distance: 69.7
click at [130, 214] on app-calendar-viewport "Sat 27 7/7 3 Jobs Sun 28 2/2 1 Job Mon 29 Tue 30 Wed 1 Thu 2 Fri 3 15/15 3 Jobs…" at bounding box center [344, 325] width 688 height 626
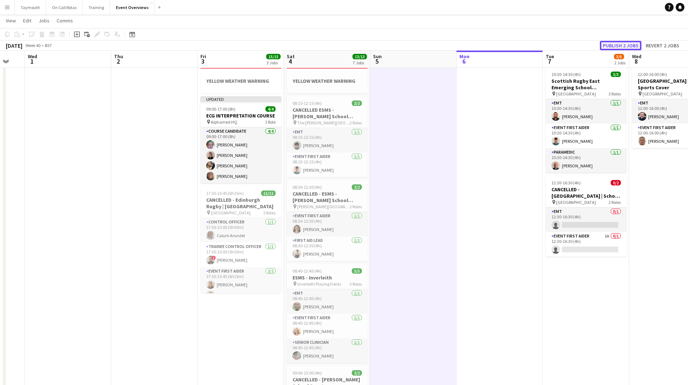
click at [637, 45] on button "Publish 2 jobs" at bounding box center [621, 45] width 42 height 9
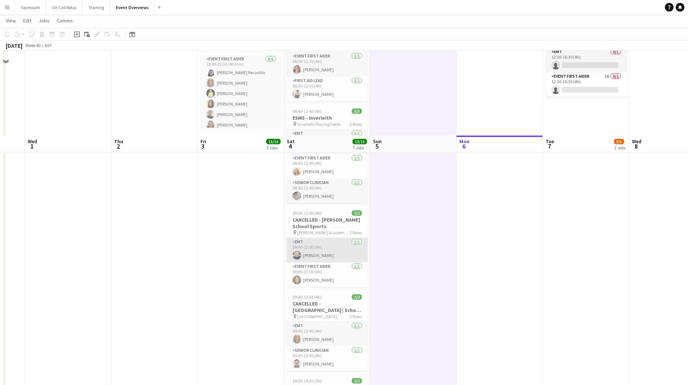
scroll to position [270, 0]
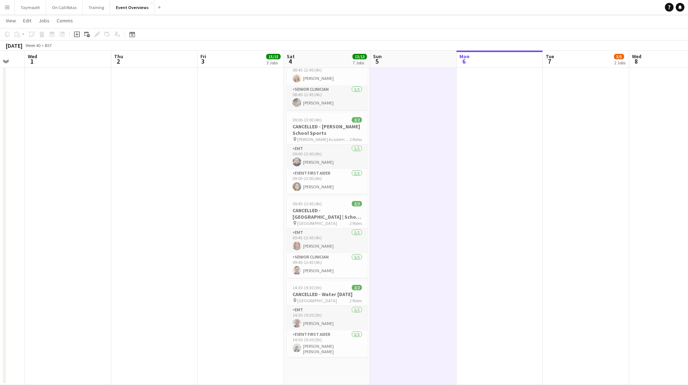
click at [9, 8] on app-icon "Menu" at bounding box center [7, 7] width 6 height 6
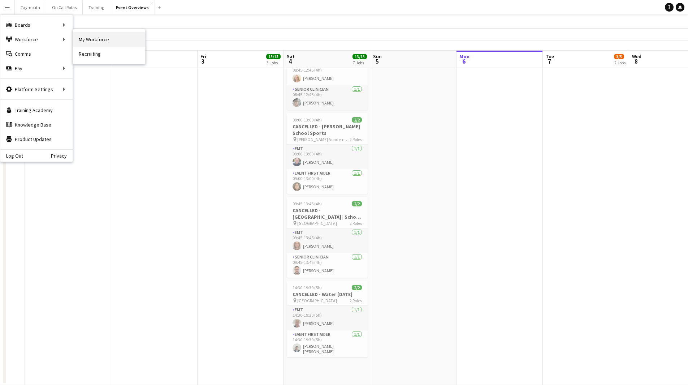
click at [100, 38] on link "My Workforce" at bounding box center [109, 39] width 72 height 14
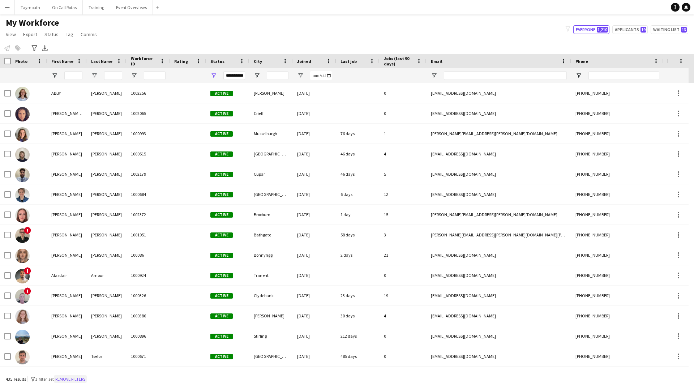
click at [68, 377] on button "Remove filters" at bounding box center [70, 379] width 33 height 8
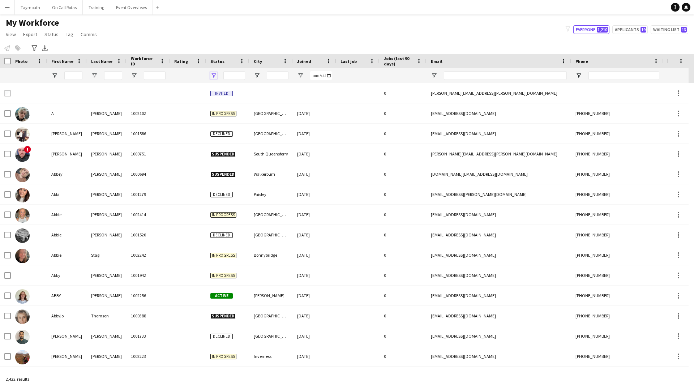
click at [214, 73] on span "Open Filter Menu" at bounding box center [213, 75] width 7 height 7
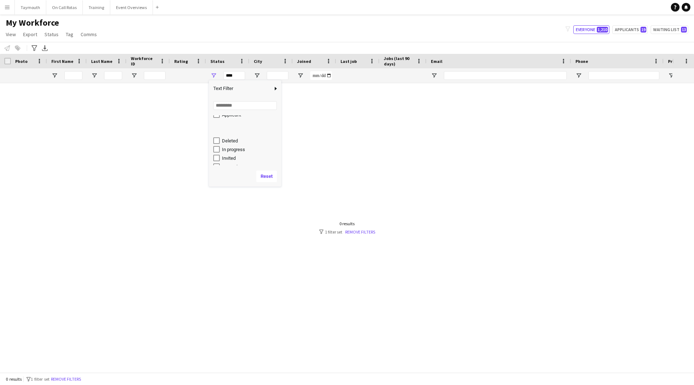
scroll to position [46, 0]
click at [220, 160] on div "Waiting list" at bounding box center [247, 160] width 68 height 9
type input "**********"
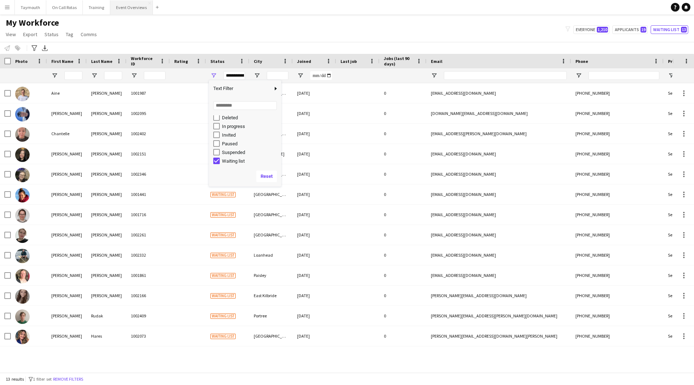
click at [136, 12] on button "Event Overviews Close" at bounding box center [131, 7] width 43 height 14
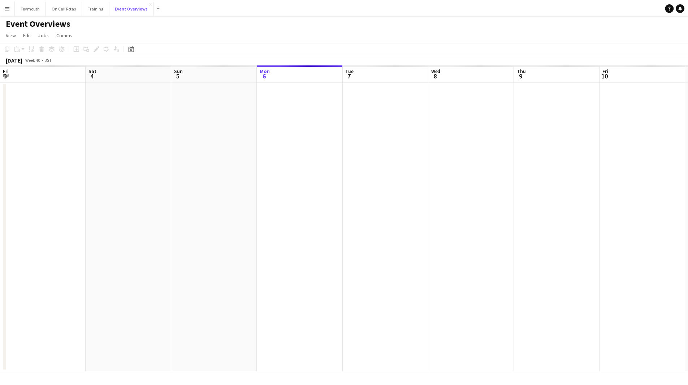
scroll to position [0, 173]
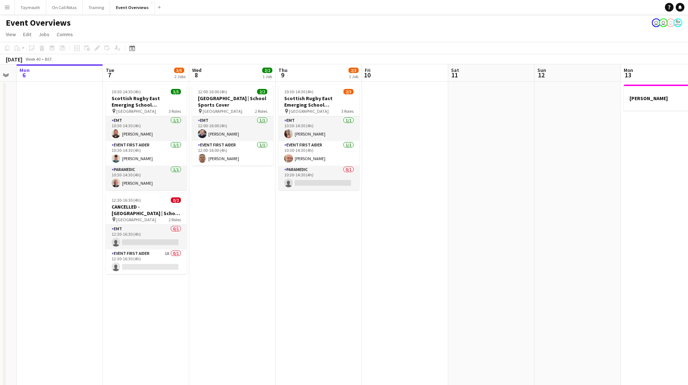
drag, startPoint x: 257, startPoint y: 301, endPoint x: 112, endPoint y: 308, distance: 144.3
click at [112, 308] on app-calendar-viewport "Fri 3 15/15 3 Jobs Sat 4 13/13 7 Jobs Sun 5 Mon 6 Tue 7 3/5 2 Jobs Wed 8 2/2 1 …" at bounding box center [344, 359] width 688 height 591
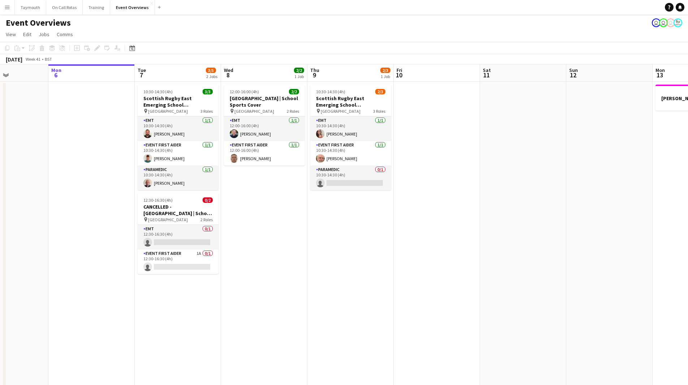
drag, startPoint x: 332, startPoint y: 288, endPoint x: 557, endPoint y: 262, distance: 226.3
click at [557, 262] on app-calendar-viewport "Fri 3 15/15 3 Jobs Sat 4 13/13 7 Jobs Sun 5 Mon 6 Tue 7 3/5 2 Jobs Wed 8 2/2 1 …" at bounding box center [344, 359] width 688 height 591
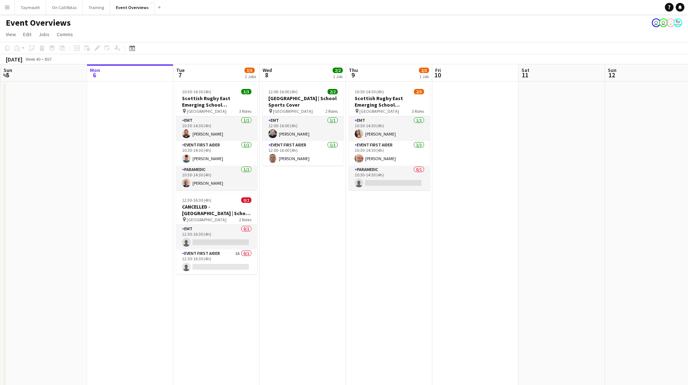
drag, startPoint x: 311, startPoint y: 300, endPoint x: 346, endPoint y: 294, distance: 35.5
click at [346, 294] on app-calendar-viewport "Fri 3 15/15 3 Jobs Sat 4 13/13 7 Jobs Sun 5 Mon 6 Tue 7 3/5 2 Jobs Wed 8 2/2 1 …" at bounding box center [344, 359] width 688 height 591
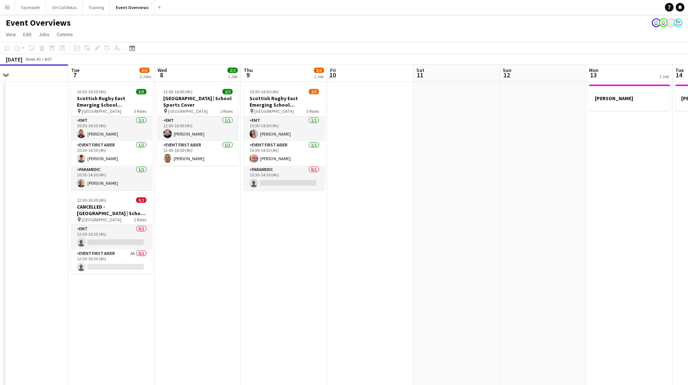
drag, startPoint x: 543, startPoint y: 285, endPoint x: 100, endPoint y: 319, distance: 444.9
click at [100, 319] on app-calendar-viewport "Fri 3 15/15 3 Jobs Sat 4 13/13 7 Jobs Sun 5 Mon 6 Tue 7 3/5 2 Jobs Wed 8 2/2 1 …" at bounding box center [344, 359] width 688 height 591
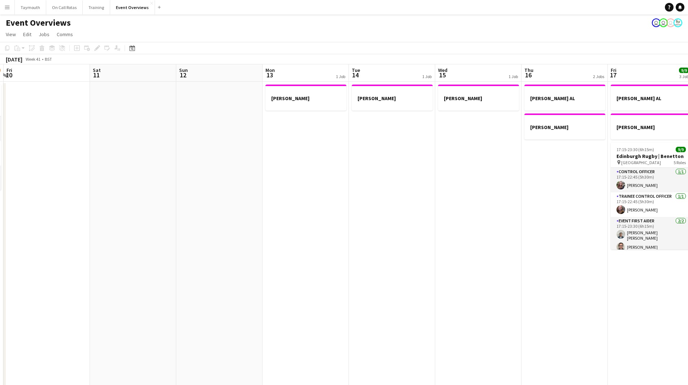
drag, startPoint x: 461, startPoint y: 298, endPoint x: 260, endPoint y: 326, distance: 203.1
click at [260, 326] on app-calendar-viewport "Tue 7 3/5 2 Jobs Wed 8 2/2 1 Job Thu 9 2/3 1 Job Fri 10 Sat 11 Sun 12 Mon 13 1 …" at bounding box center [344, 359] width 688 height 591
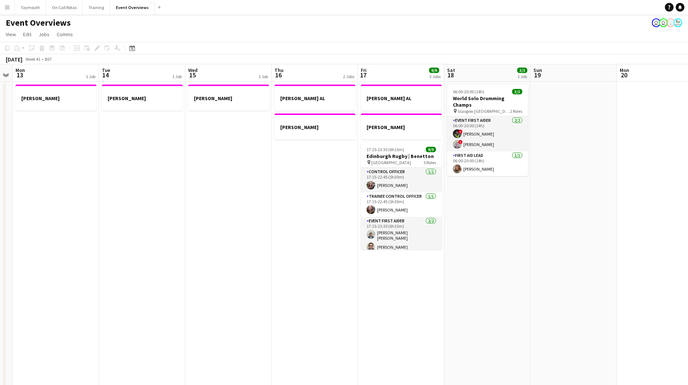
drag, startPoint x: 244, startPoint y: 311, endPoint x: 242, endPoint y: 307, distance: 4.5
click at [242, 308] on app-calendar-viewport "Fri 10 Sat 11 Sun 12 Mon 13 1 Job Tue 14 1 Job Wed 15 1 Job Thu 16 2 Jobs Fri 1…" at bounding box center [344, 359] width 688 height 591
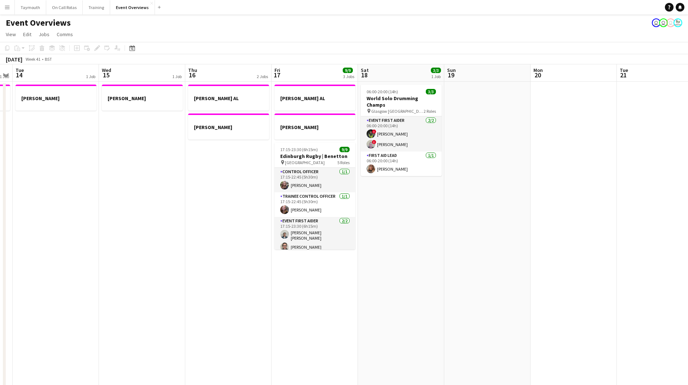
scroll to position [0, 248]
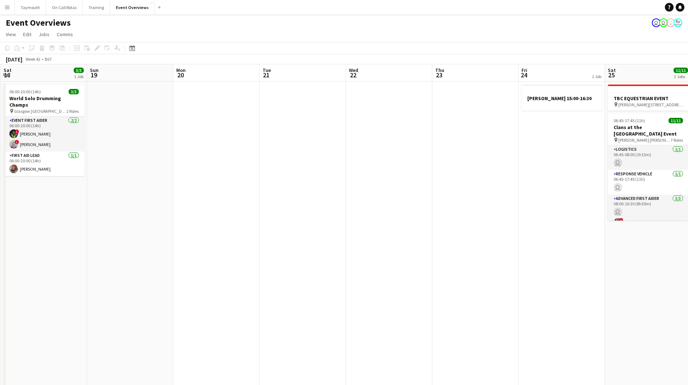
drag, startPoint x: 462, startPoint y: 263, endPoint x: 107, endPoint y: 250, distance: 355.7
click at [107, 250] on app-calendar-viewport "Wed 15 1 Job Thu 16 2 Jobs Fri 17 9/9 3 Jobs Sat 18 3/3 1 Job Sun 19 Mon 20 Tue…" at bounding box center [344, 359] width 688 height 591
drag, startPoint x: 422, startPoint y: 249, endPoint x: 217, endPoint y: 234, distance: 206.1
click at [217, 234] on app-calendar-viewport "Wed 15 1 Job Thu 16 2 Jobs Fri 17 9/9 3 Jobs Sat 18 3/3 1 Job Sun 19 Mon 20 Tue…" at bounding box center [344, 359] width 688 height 591
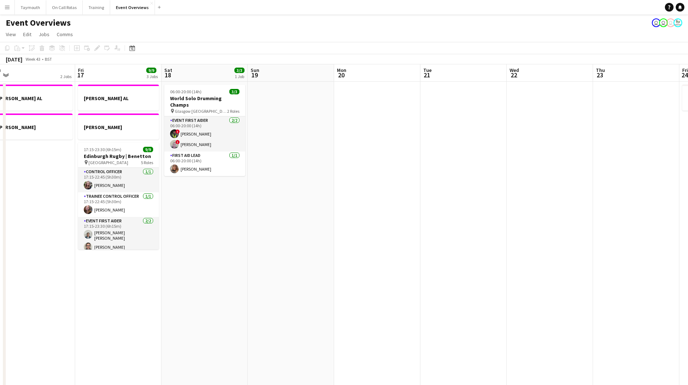
drag, startPoint x: 128, startPoint y: 254, endPoint x: 416, endPoint y: 271, distance: 288.8
click at [569, 249] on app-calendar-viewport "Tue 14 1 Job Wed 15 1 Job Thu 16 2 Jobs Fri 17 9/9 3 Jobs Sat 18 3/3 1 Job Sun …" at bounding box center [344, 359] width 688 height 591
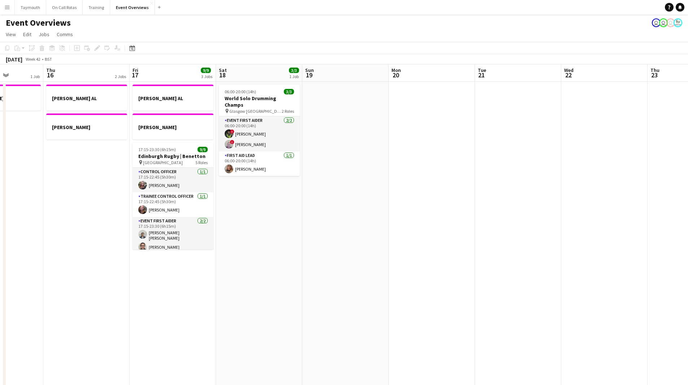
drag, startPoint x: 317, startPoint y: 279, endPoint x: 525, endPoint y: 277, distance: 207.7
click at [525, 277] on app-calendar-viewport "Mon 13 1 Job Tue 14 1 Job Wed 15 1 Job Thu 16 2 Jobs Fri 17 9/9 3 Jobs Sat 18 3…" at bounding box center [344, 359] width 688 height 591
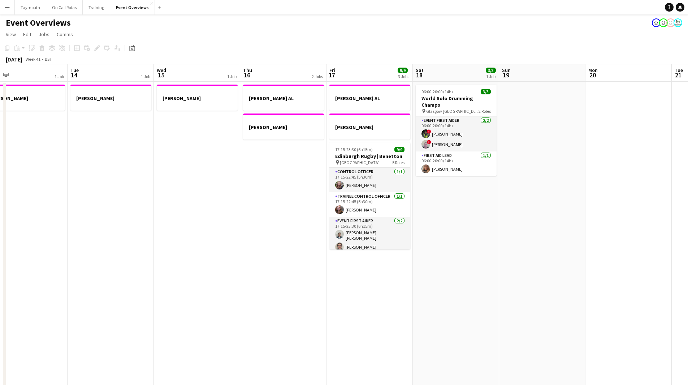
scroll to position [0, 250]
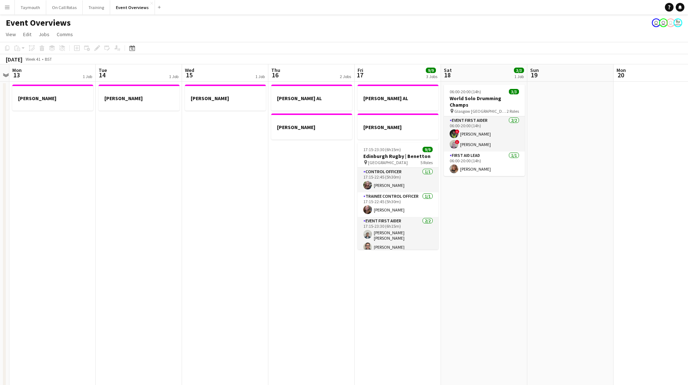
drag, startPoint x: 408, startPoint y: 309, endPoint x: 285, endPoint y: 324, distance: 124.5
click at [285, 324] on app-calendar-viewport "Fri 10 Sat 11 Sun 12 Mon 13 1 Job Tue 14 1 Job Wed 15 1 Job Thu 16 2 Jobs Fri 1…" at bounding box center [344, 359] width 688 height 591
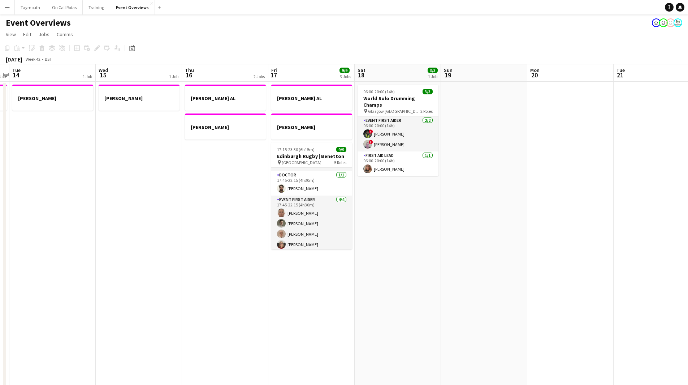
scroll to position [47, 0]
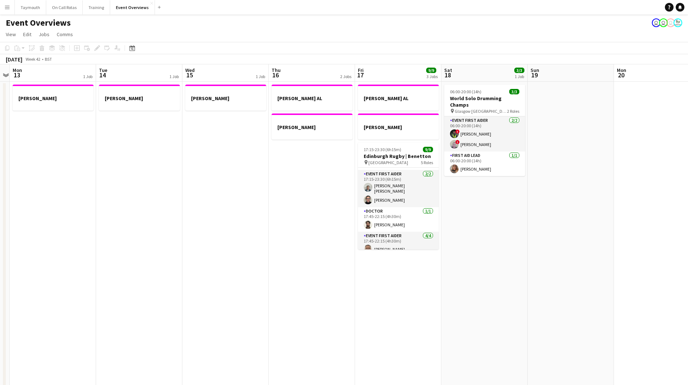
drag, startPoint x: 237, startPoint y: 267, endPoint x: 539, endPoint y: 268, distance: 301.7
click at [539, 268] on app-calendar-viewport "Sat 11 Sun 12 Mon 13 1 Job Tue 14 1 Job Wed 15 1 Job Thu 16 2 Jobs Fri 17 9/9 3…" at bounding box center [344, 359] width 688 height 591
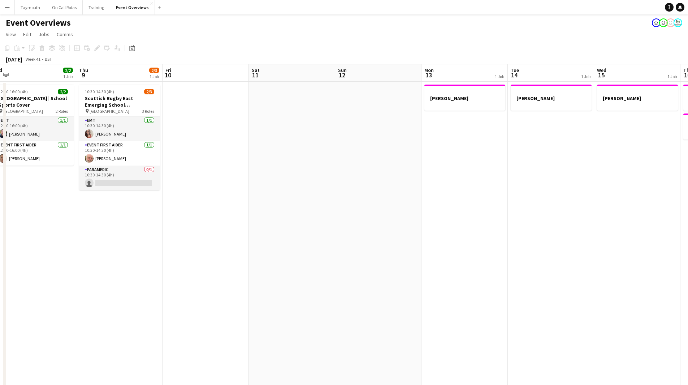
drag, startPoint x: 324, startPoint y: 281, endPoint x: 493, endPoint y: 270, distance: 169.4
click at [495, 272] on app-calendar-viewport "Mon 6 Tue 7 3/5 2 Jobs Wed 8 2/2 1 Job Thu 9 2/3 1 Job Fri 10 Sat 11 Sun 12 Mon…" at bounding box center [344, 359] width 688 height 591
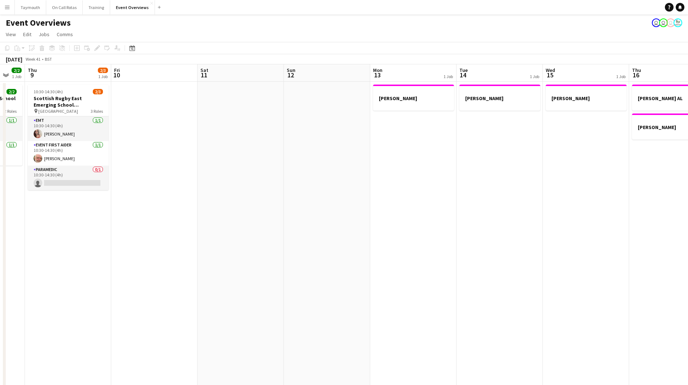
drag, startPoint x: 526, startPoint y: 279, endPoint x: 130, endPoint y: 306, distance: 397.3
click at [130, 306] on app-calendar-viewport "Mon 6 Tue 7 3/5 2 Jobs Wed 8 2/2 1 Job Thu 9 2/3 1 Job Fri 10 Sat 11 Sun 12 Mon…" at bounding box center [344, 359] width 688 height 591
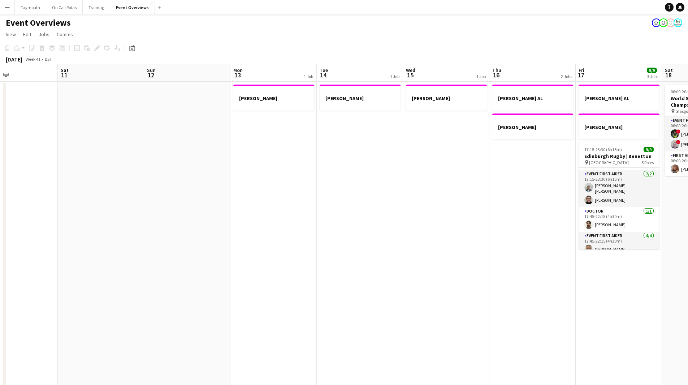
drag, startPoint x: 137, startPoint y: 270, endPoint x: 340, endPoint y: 258, distance: 203.0
click at [363, 259] on app-calendar-viewport "Wed 8 2/2 1 Job Thu 9 2/3 1 Job Fri 10 Sat 11 Sun 12 Mon 13 1 Job Tue 14 1 Job …" at bounding box center [344, 359] width 688 height 591
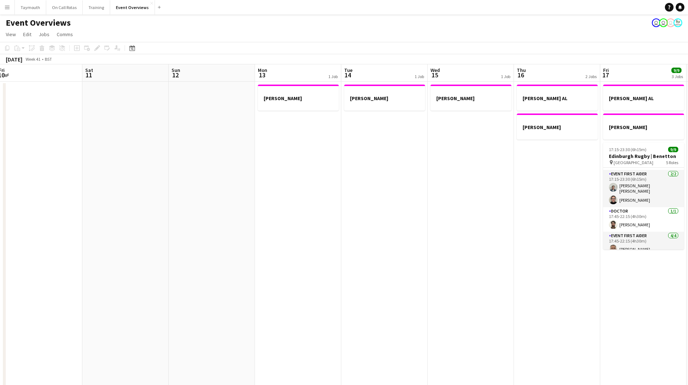
drag, startPoint x: 315, startPoint y: 254, endPoint x: 421, endPoint y: 244, distance: 105.9
click at [421, 244] on app-calendar-viewport "Wed 8 2/2 1 Job Thu 9 2/3 1 Job Fri 10 Sat 11 Sun 12 Mon 13 1 Job Tue 14 1 Job …" at bounding box center [344, 359] width 688 height 591
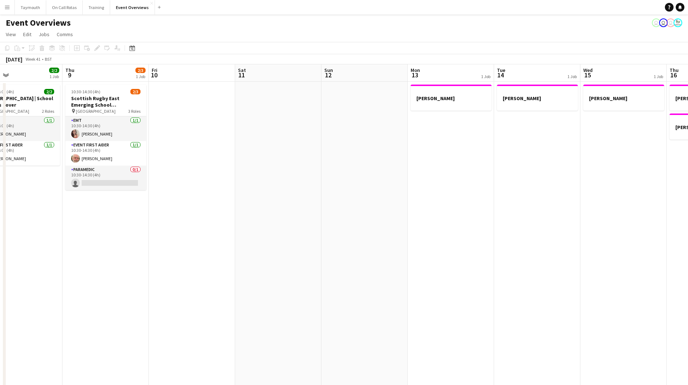
click at [136, 51] on div "Date picker" at bounding box center [132, 48] width 9 height 9
click at [195, 71] on span "Next month" at bounding box center [191, 73] width 14 height 14
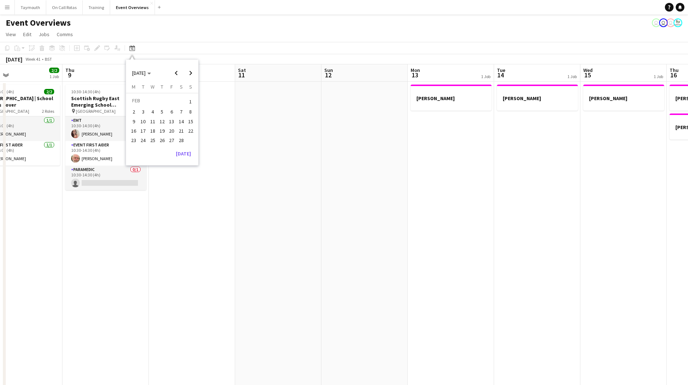
click at [173, 131] on span "20" at bounding box center [171, 130] width 9 height 9
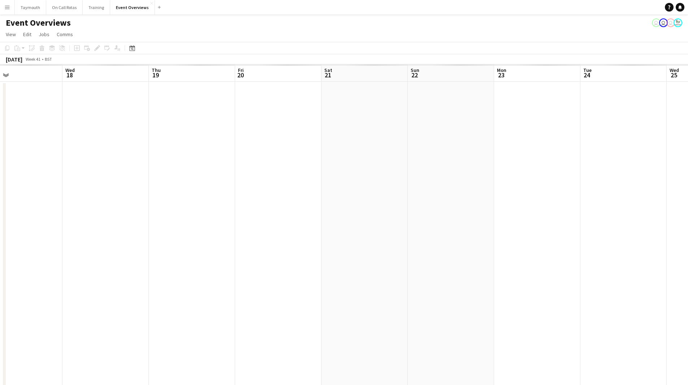
scroll to position [0, 249]
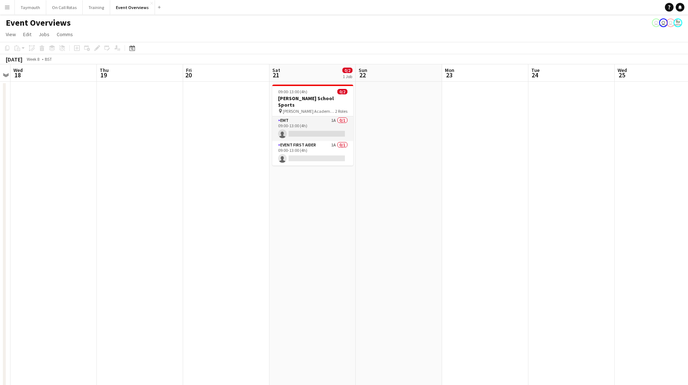
click at [216, 122] on app-date-cell at bounding box center [226, 368] width 86 height 573
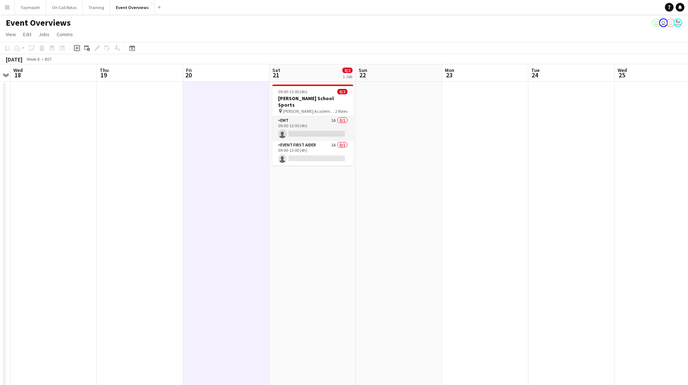
click at [80, 48] on div "Add job" at bounding box center [77, 48] width 9 height 9
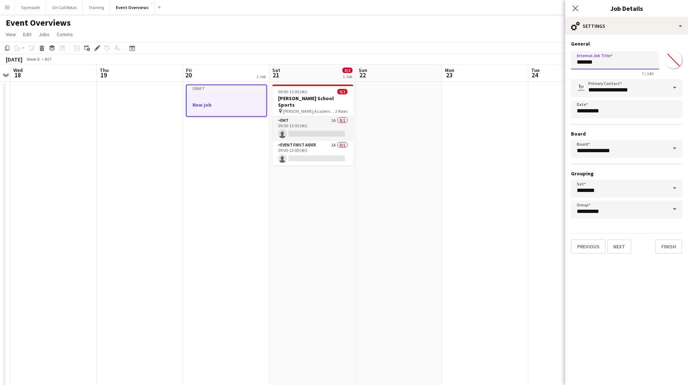
drag, startPoint x: 615, startPoint y: 65, endPoint x: 307, endPoint y: 49, distance: 308.9
click at [359, 44] on body "Menu Boards Boards Boards All jobs Status Workforce Workforce My Workforce Recr…" at bounding box center [344, 327] width 688 height 655
type input "********"
click at [669, 63] on input "*******" at bounding box center [674, 60] width 26 height 26
type input "*******"
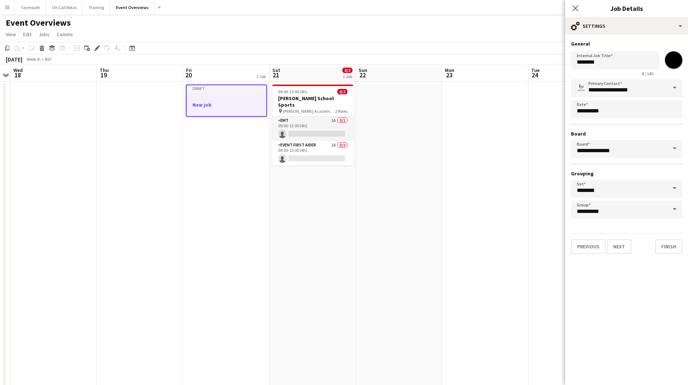
click at [448, 166] on app-date-cell at bounding box center [485, 368] width 86 height 573
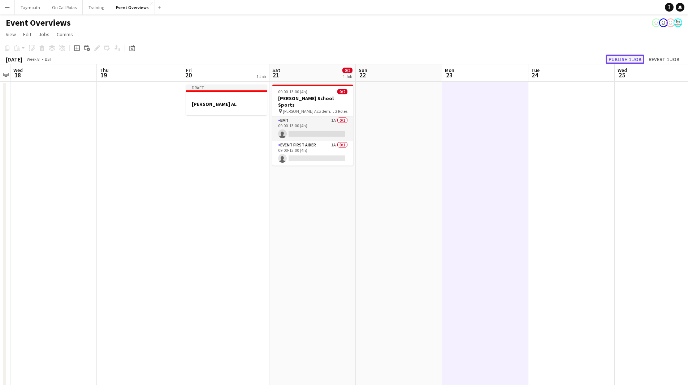
click at [634, 61] on button "Publish 1 job" at bounding box center [625, 59] width 39 height 9
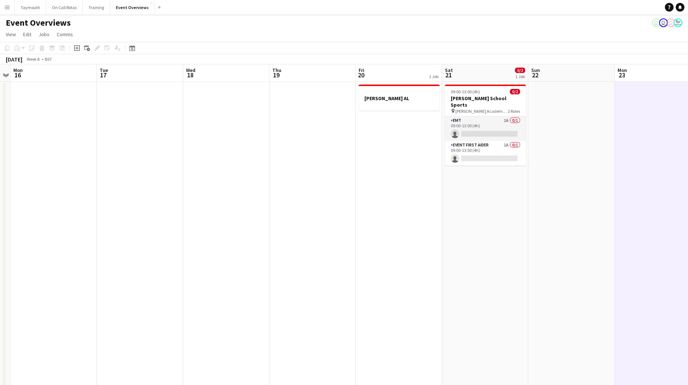
drag, startPoint x: 354, startPoint y: 216, endPoint x: 616, endPoint y: 202, distance: 262.0
click at [621, 201] on app-calendar-viewport "Fri 13 Sat 14 Sun 15 Mon 16 Tue 17 Wed 18 Thu 19 Fri 20 1 Job Sat 21 0/2 1 Job …" at bounding box center [344, 359] width 688 height 591
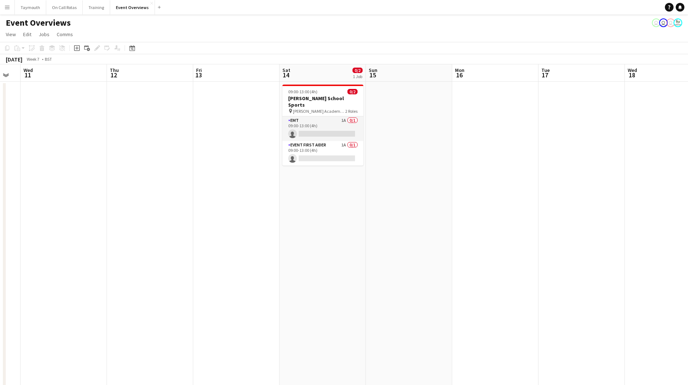
drag, startPoint x: 449, startPoint y: 210, endPoint x: 464, endPoint y: 209, distance: 14.5
click at [464, 209] on app-calendar-viewport "Mon 9 Tue 10 Wed 11 Thu 12 Fri 13 Sat 14 0/2 1 Job Sun 15 Mon 16 Tue 17 Wed 18 …" at bounding box center [344, 359] width 688 height 591
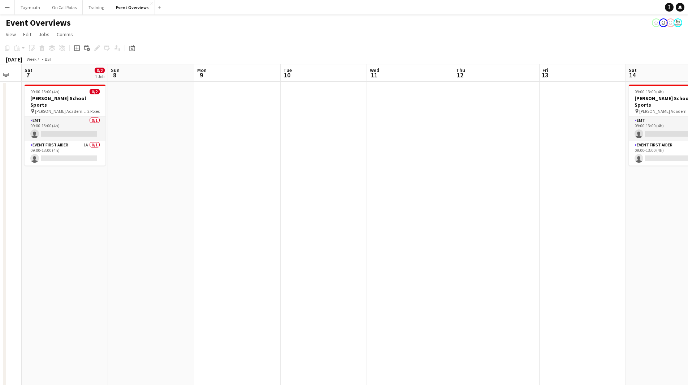
drag, startPoint x: 319, startPoint y: 211, endPoint x: 665, endPoint y: 207, distance: 345.8
click at [666, 207] on app-calendar-viewport "Thu 5 Fri 6 Sat 7 0/2 1 Job Sun 8 Mon 9 Tue 10 Wed 11 Thu 12 Fri 13 Sat 14 0/2 …" at bounding box center [344, 359] width 688 height 591
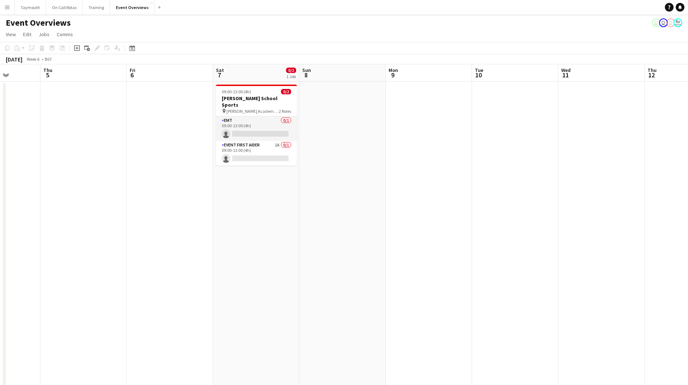
drag, startPoint x: 610, startPoint y: 203, endPoint x: 654, endPoint y: 199, distance: 44.3
click at [650, 200] on app-calendar-viewport "Mon 2 Tue 3 Wed 4 Thu 5 Fri 6 Sat 7 0/2 1 Job Sun 8 Mon 9 Tue 10 Wed 11 Thu 12 …" at bounding box center [344, 359] width 688 height 591
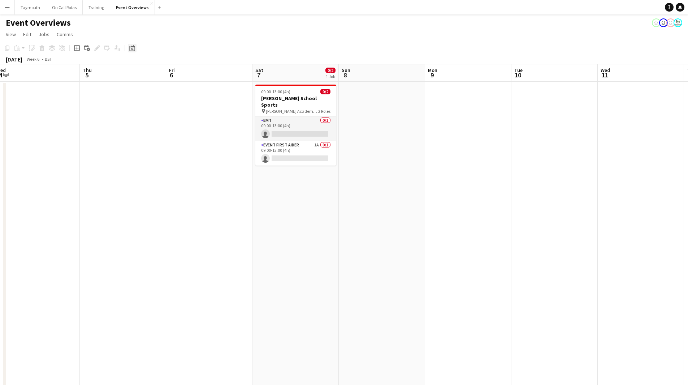
click at [132, 48] on icon "Date picker" at bounding box center [132, 48] width 6 height 6
click at [189, 156] on button "[DATE]" at bounding box center [183, 154] width 21 height 12
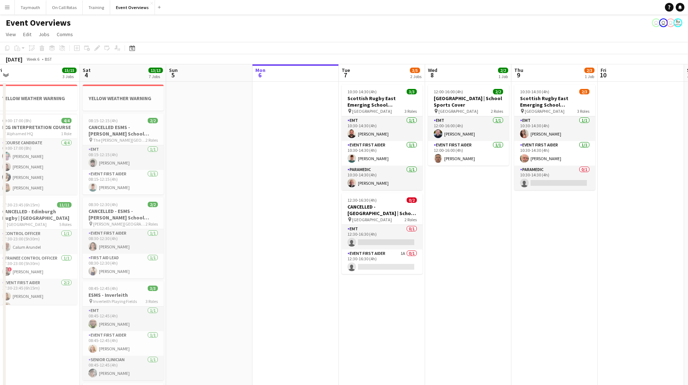
scroll to position [0, 249]
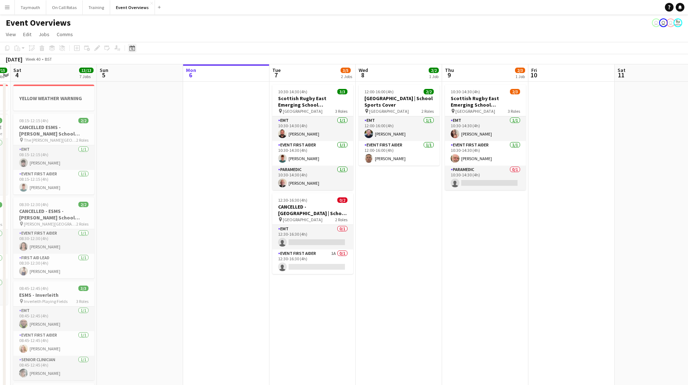
click at [132, 49] on icon at bounding box center [132, 49] width 3 height 3
click at [184, 72] on span "Next month" at bounding box center [191, 73] width 14 height 14
click at [157, 148] on span "31" at bounding box center [152, 148] width 9 height 9
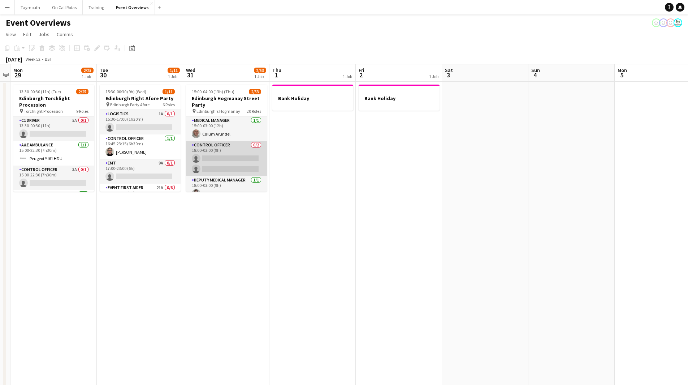
scroll to position [72, 0]
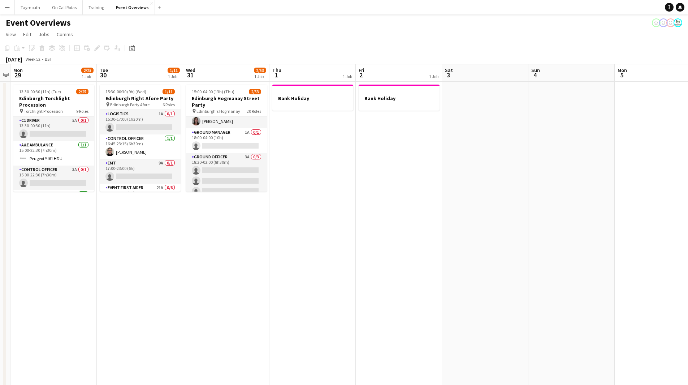
drag, startPoint x: 231, startPoint y: 155, endPoint x: 503, endPoint y: 88, distance: 279.9
click at [231, 155] on app-card-role "Ground Officer 3A 0/3 18:30-03:00 (8h30m) single-neutral-actions single-neutral…" at bounding box center [226, 176] width 81 height 46
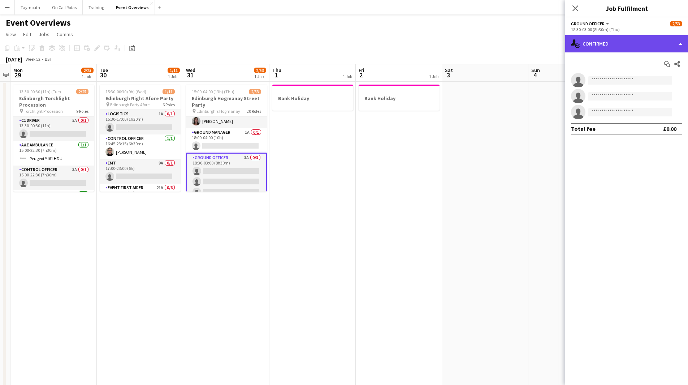
click at [615, 40] on div "single-neutral-actions-check-2 Confirmed" at bounding box center [626, 43] width 123 height 17
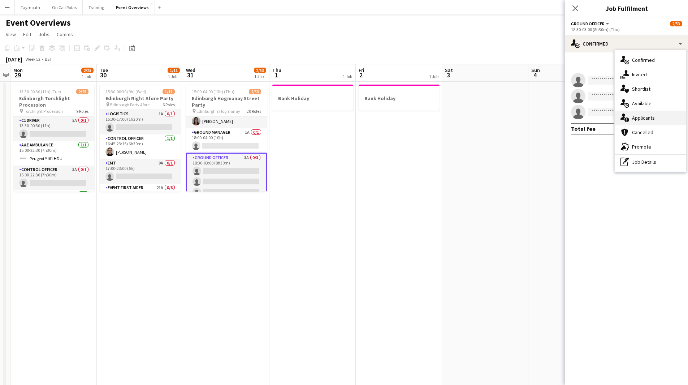
click at [675, 116] on div "single-neutral-actions-information Applicants" at bounding box center [651, 118] width 72 height 14
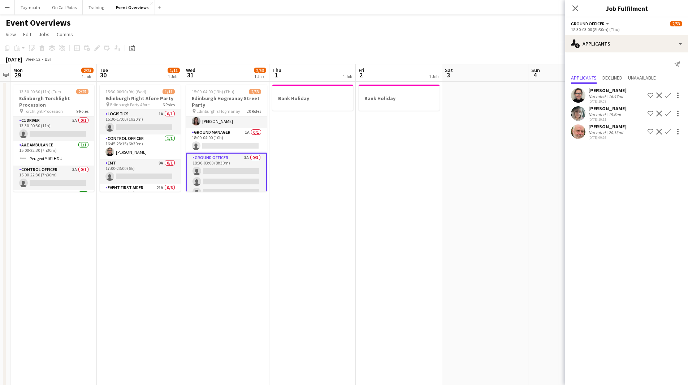
click at [432, 185] on app-date-cell "Bank Holiday" at bounding box center [399, 368] width 86 height 573
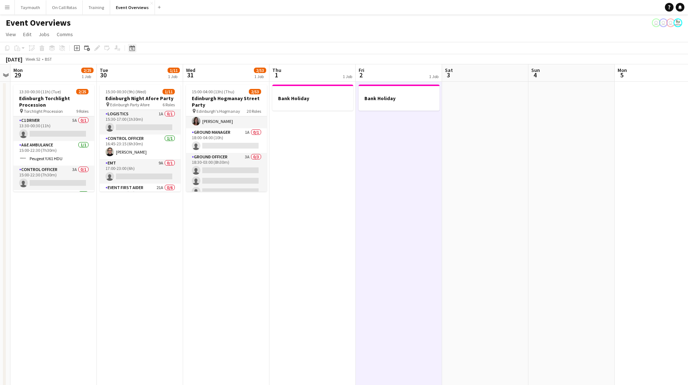
click at [135, 52] on div "Date picker" at bounding box center [132, 48] width 9 height 9
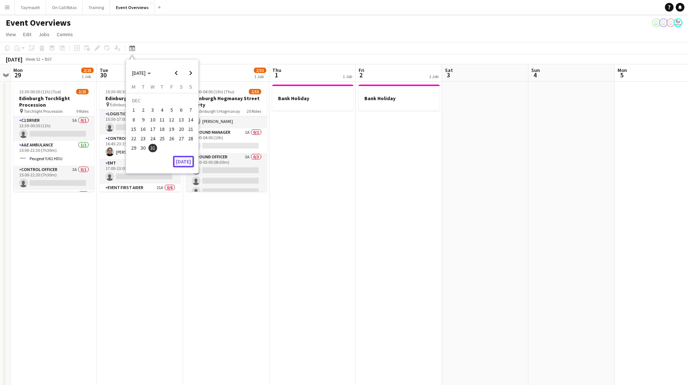
click at [181, 162] on button "[DATE]" at bounding box center [183, 162] width 21 height 12
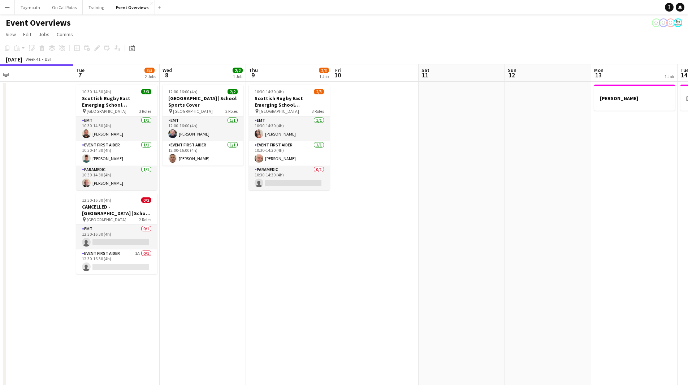
drag, startPoint x: 394, startPoint y: 248, endPoint x: 369, endPoint y: 263, distance: 29.8
click at [369, 263] on app-calendar-viewport "Sat 4 13/13 7 Jobs Sun 5 Mon 6 Tue 7 3/5 2 Jobs Wed 8 2/2 1 Job Thu 9 2/3 1 Job…" at bounding box center [344, 359] width 688 height 591
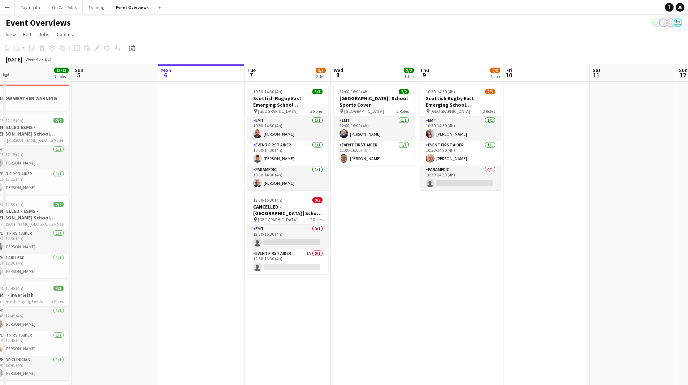
drag, startPoint x: 160, startPoint y: 176, endPoint x: 385, endPoint y: 179, distance: 225.1
click at [411, 176] on app-calendar-viewport "Fri 3 15/15 3 Jobs Sat 4 13/13 7 Jobs Sun 5 Mon 6 Tue 7 3/5 2 Jobs Wed 8 2/2 1 …" at bounding box center [344, 359] width 688 height 591
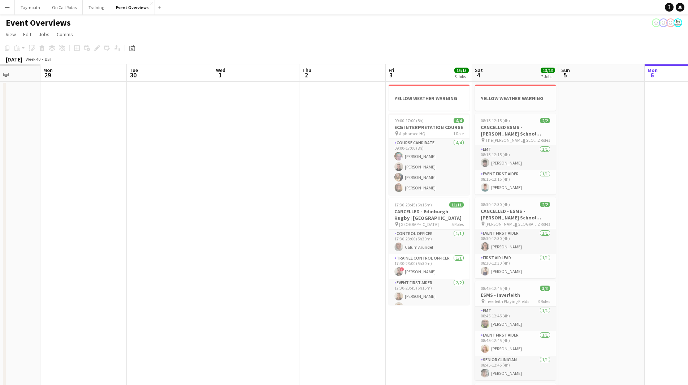
drag, startPoint x: 280, startPoint y: 208, endPoint x: 577, endPoint y: 207, distance: 297.3
click at [577, 207] on app-calendar-viewport "Sat 27 Sun 28 Mon 29 Tue 30 Wed 1 Thu 2 Fri 3 15/15 3 Jobs Sat 4 13/13 7 Jobs S…" at bounding box center [344, 359] width 688 height 591
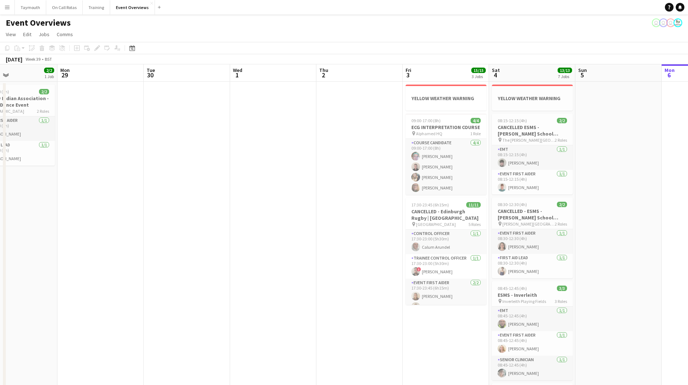
drag, startPoint x: 262, startPoint y: 178, endPoint x: 539, endPoint y: 157, distance: 277.9
click at [535, 156] on app-calendar-viewport "Fri 26 Sat 27 7/7 3 Jobs Sun 28 2/2 1 Job Mon 29 Tue 30 Wed 1 Thu 2 Fri 3 15/15…" at bounding box center [344, 359] width 688 height 591
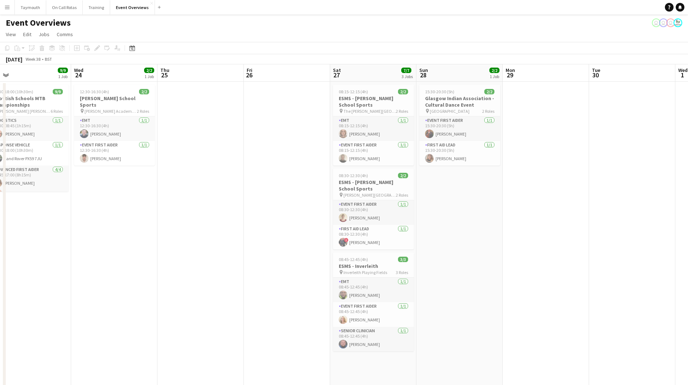
drag, startPoint x: 88, startPoint y: 182, endPoint x: -80, endPoint y: 175, distance: 167.8
click at [0, 175] on html "Menu Boards Boards Boards All jobs Status Workforce Workforce My Workforce Recr…" at bounding box center [344, 327] width 688 height 655
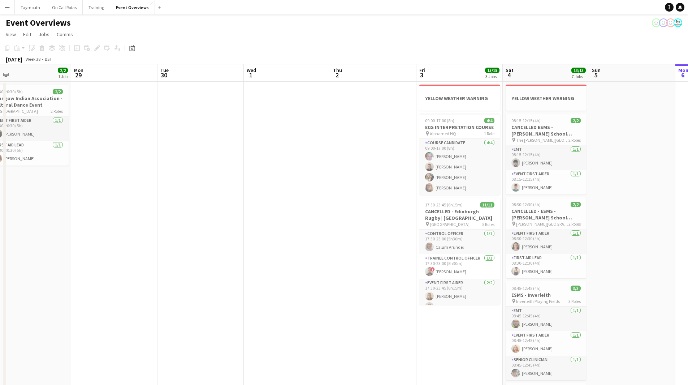
scroll to position [0, 188]
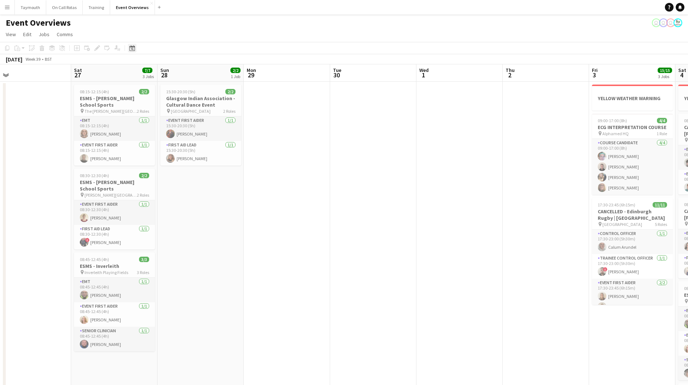
click at [131, 49] on icon "Date picker" at bounding box center [132, 48] width 6 height 6
click at [194, 75] on span "Next month" at bounding box center [191, 73] width 14 height 14
click at [165, 137] on span "25" at bounding box center [162, 138] width 9 height 9
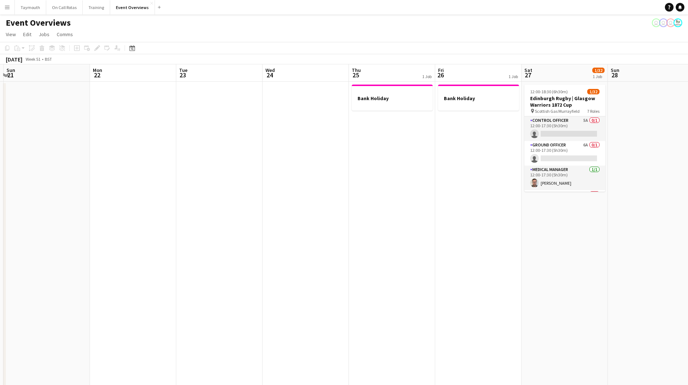
scroll to position [0, 277]
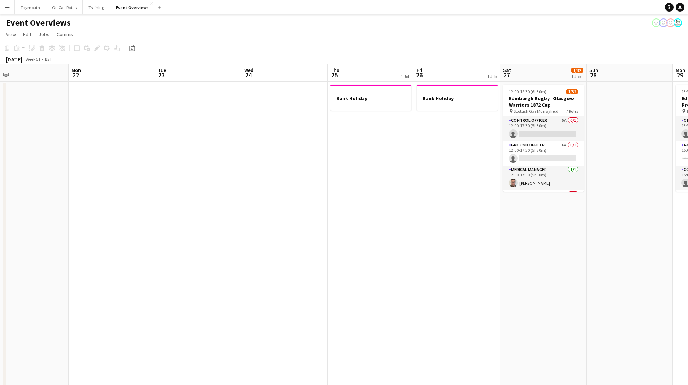
drag, startPoint x: 191, startPoint y: 157, endPoint x: 336, endPoint y: 163, distance: 144.6
click at [336, 163] on app-calendar-viewport "Thu 18 Fri 19 Sat 20 Sun 21 Mon 22 Tue 23 Wed 24 Thu 25 1 Job Fri 26 1 Job Sat …" at bounding box center [344, 359] width 688 height 591
click at [281, 130] on app-date-cell at bounding box center [284, 368] width 86 height 573
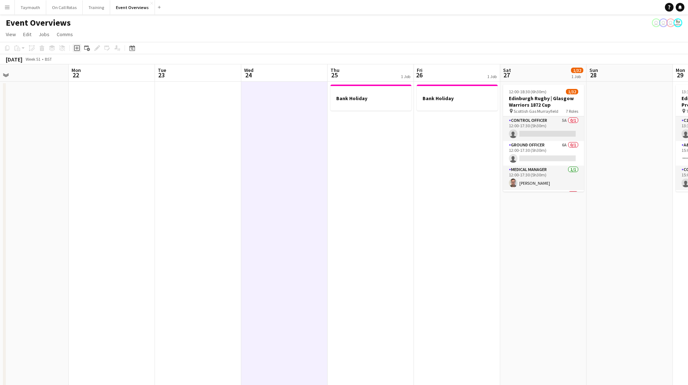
click at [76, 46] on icon at bounding box center [77, 48] width 6 height 6
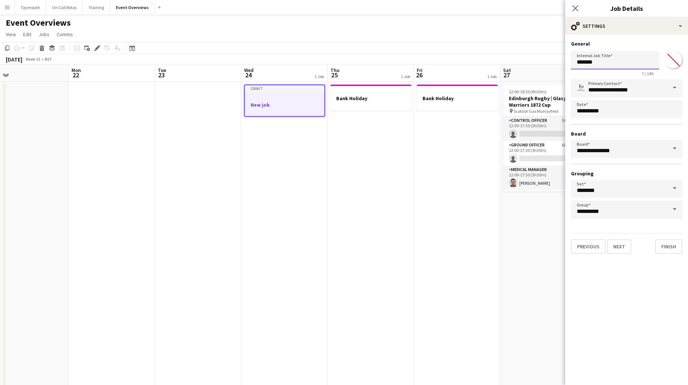
drag, startPoint x: 641, startPoint y: 55, endPoint x: 420, endPoint y: 65, distance: 221.7
click at [420, 65] on body "Menu Boards Boards Boards All jobs Status Workforce Workforce My Workforce Recr…" at bounding box center [344, 327] width 688 height 655
type input "*********"
click at [674, 56] on input "*******" at bounding box center [674, 60] width 26 height 26
type input "*******"
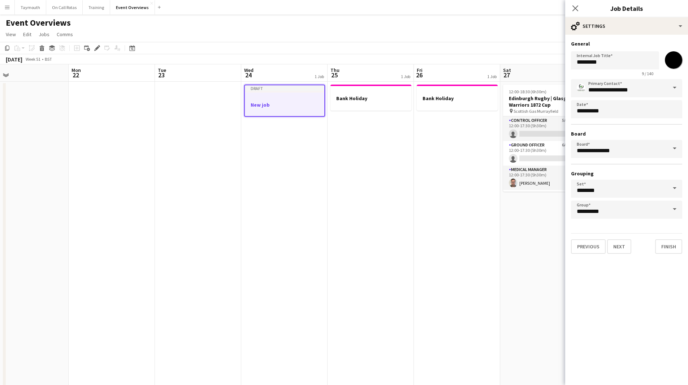
click at [286, 194] on app-date-cell "Draft New job" at bounding box center [284, 368] width 86 height 573
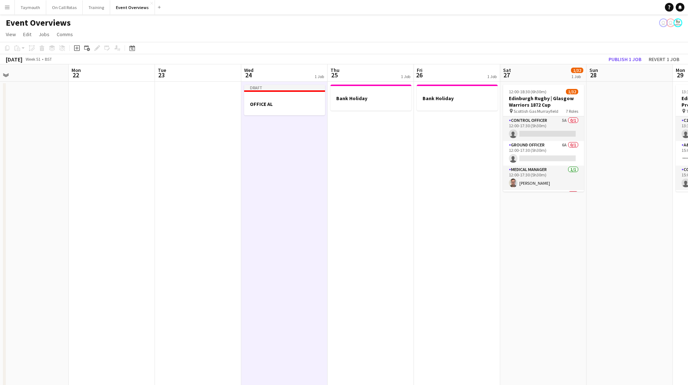
drag, startPoint x: 227, startPoint y: 252, endPoint x: 328, endPoint y: 215, distance: 107.7
click at [227, 252] on app-date-cell at bounding box center [198, 368] width 86 height 573
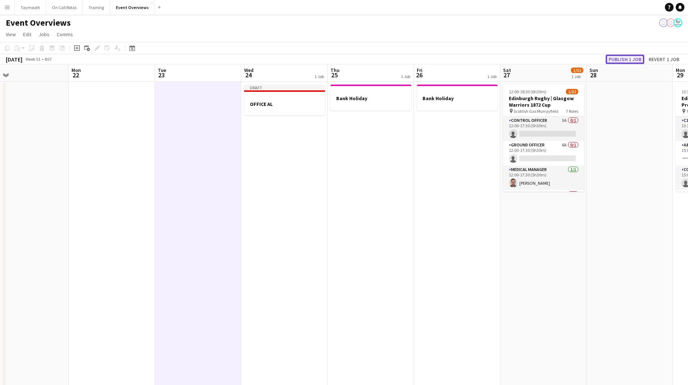
click at [619, 57] on button "Publish 1 job" at bounding box center [625, 59] width 39 height 9
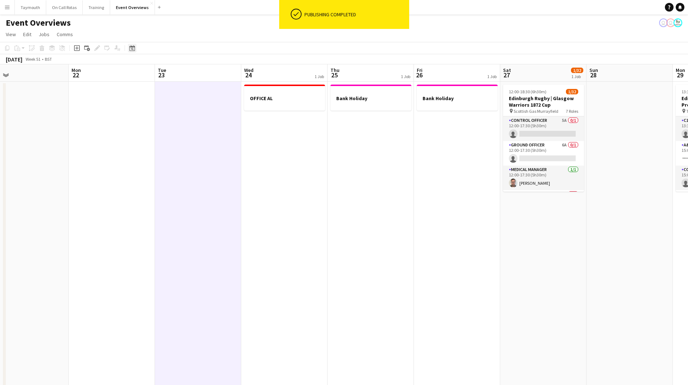
click at [134, 47] on icon at bounding box center [131, 48] width 5 height 6
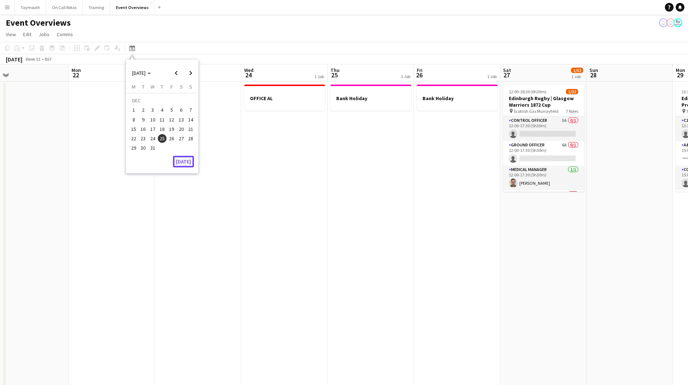
click at [186, 163] on button "[DATE]" at bounding box center [183, 162] width 21 height 12
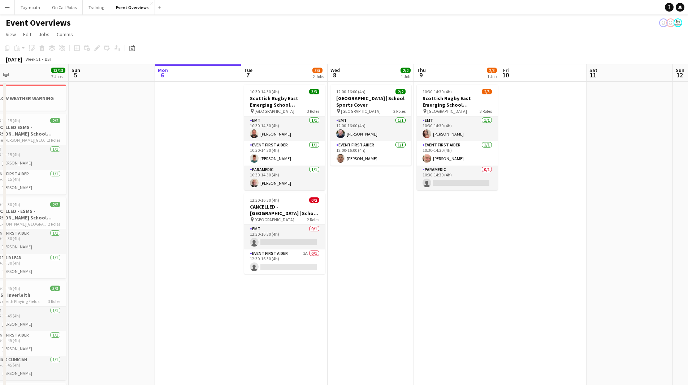
scroll to position [0, 249]
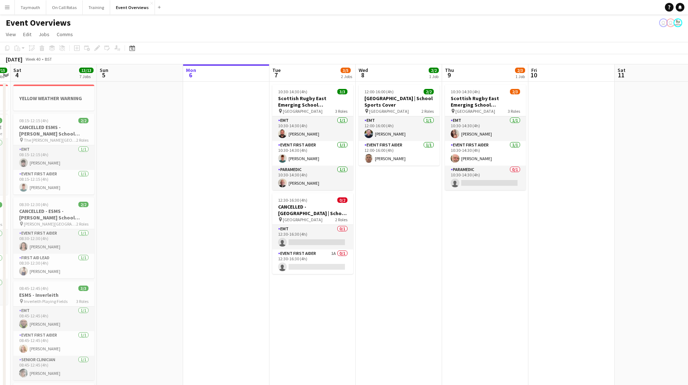
click at [249, 310] on app-date-cell at bounding box center [226, 368] width 86 height 573
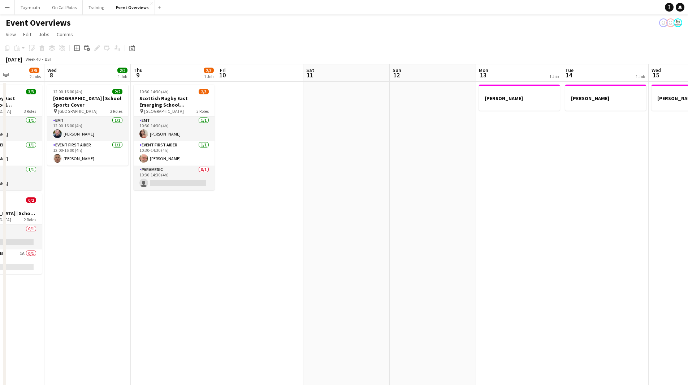
drag, startPoint x: 504, startPoint y: 288, endPoint x: 192, endPoint y: 321, distance: 313.2
click at [192, 321] on app-calendar-viewport "Sun 5 Mon 6 Tue 7 3/5 2 Jobs Wed 8 2/2 1 Job Thu 9 2/3 1 Job Fri 10 Sat 11 Sun …" at bounding box center [344, 359] width 688 height 591
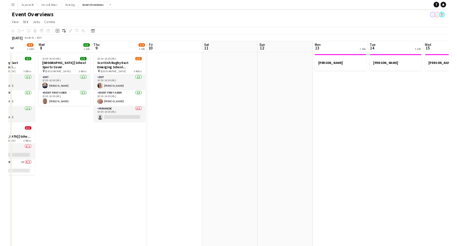
scroll to position [0, 230]
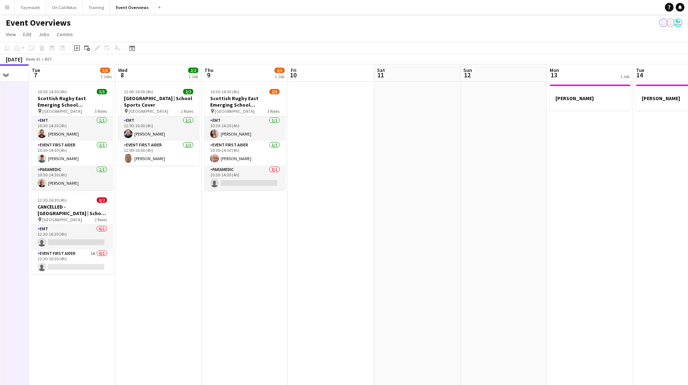
drag, startPoint x: 192, startPoint y: 321, endPoint x: 263, endPoint y: 312, distance: 71.4
click at [263, 312] on app-calendar-viewport "Sat 4 13/13 7 Jobs Sun 5 Mon 6 Tue 7 3/5 2 Jobs Wed 8 2/2 1 Job Thu 9 2/3 1 Job…" at bounding box center [344, 359] width 688 height 591
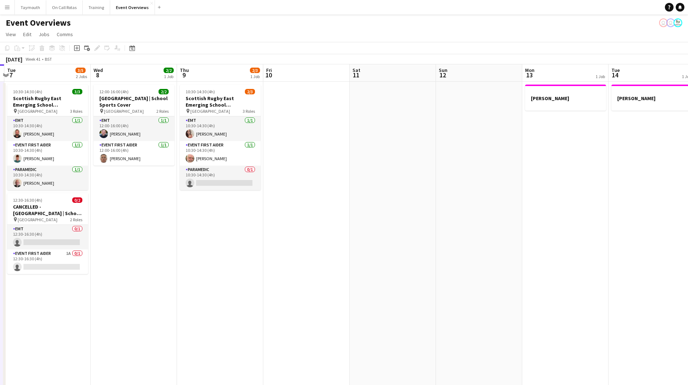
drag, startPoint x: 408, startPoint y: 233, endPoint x: 201, endPoint y: 219, distance: 207.5
click at [212, 233] on app-calendar-viewport "Sat 4 13/13 7 Jobs Sun 5 Mon 6 Tue 7 3/5 2 Jobs Wed 8 2/2 1 Job Thu 9 2/3 1 Job…" at bounding box center [344, 359] width 688 height 591
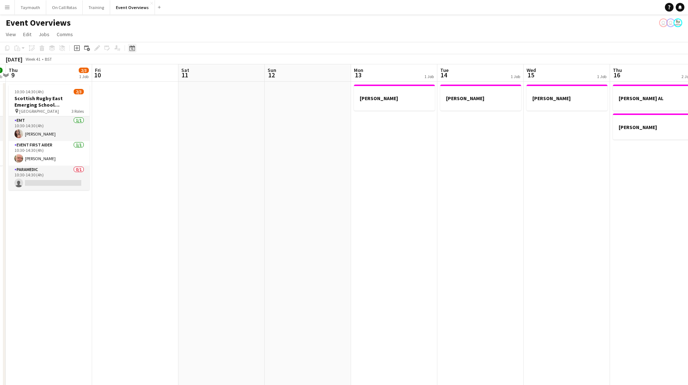
click at [135, 52] on div "Date picker" at bounding box center [132, 48] width 9 height 9
click at [189, 74] on span "Next month" at bounding box center [191, 73] width 14 height 14
click at [133, 120] on span "10" at bounding box center [133, 121] width 9 height 9
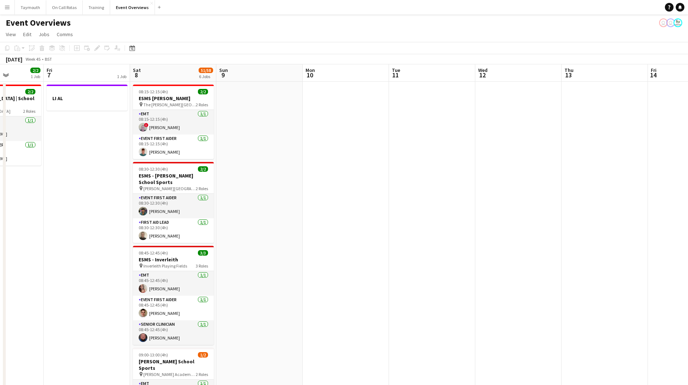
scroll to position [0, 186]
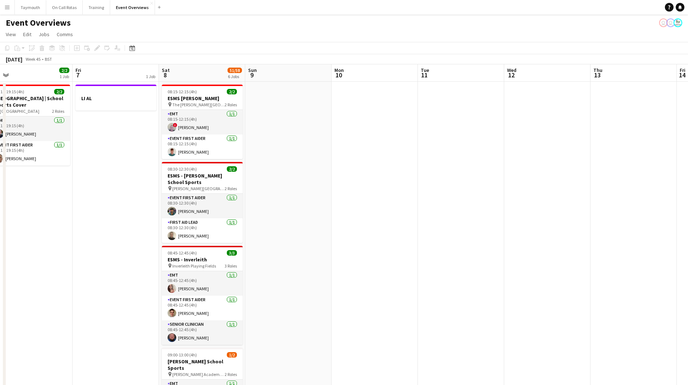
drag, startPoint x: 241, startPoint y: 183, endPoint x: 295, endPoint y: 184, distance: 53.5
click at [295, 184] on app-calendar-viewport "Tue 4 Wed 5 Thu 6 2/2 1 Job Fri 7 1 Job Sat 8 51/58 6 Jobs Sun 9 Mon 10 Tue 11 …" at bounding box center [344, 391] width 688 height 655
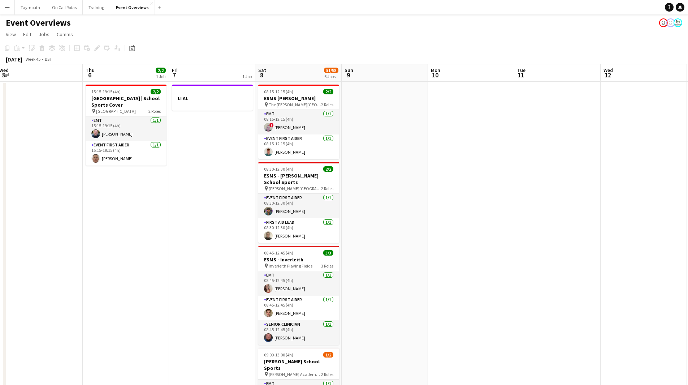
drag, startPoint x: 157, startPoint y: 217, endPoint x: 406, endPoint y: 211, distance: 249.0
click at [414, 209] on app-calendar-viewport "Mon 3 Tue 4 Wed 5 Thu 6 2/2 1 Job Fri 7 1 Job Sat 8 51/58 6 Jobs Sun 9 Mon 10 T…" at bounding box center [344, 391] width 688 height 655
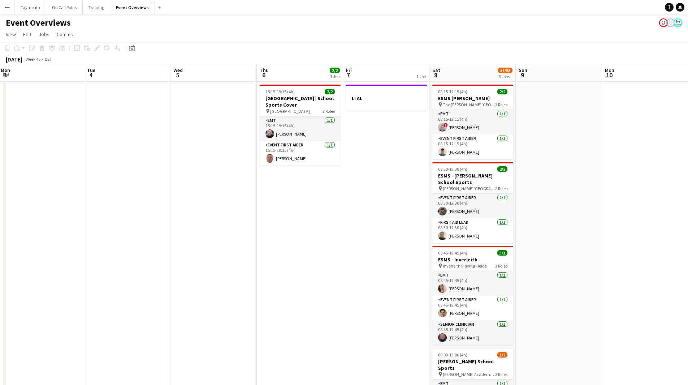
drag, startPoint x: 175, startPoint y: 252, endPoint x: 365, endPoint y: 232, distance: 190.7
click at [365, 232] on app-calendar-viewport "Sat 1 57/61 6 Jobs Sun 2 Mon 3 Tue 4 Wed 5 Thu 6 2/2 1 Job Fri 7 1 Job Sat 8 51…" at bounding box center [344, 391] width 688 height 655
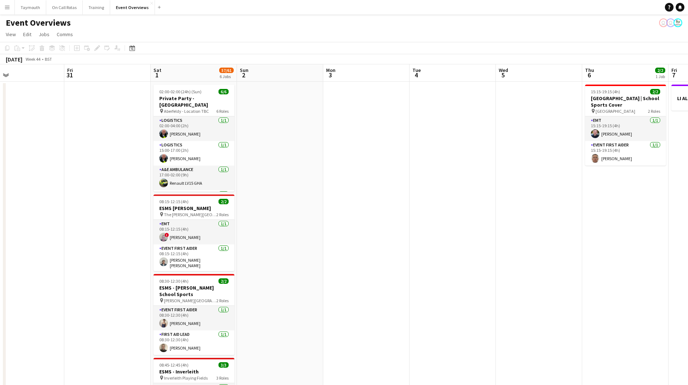
drag, startPoint x: 235, startPoint y: 247, endPoint x: 331, endPoint y: 230, distance: 97.6
click at [331, 230] on app-calendar-viewport "Tue 28 Wed 29 Thu 30 Fri 31 Sat 1 57/61 6 Jobs Sun 2 Mon 3 Tue 4 Wed 5 Thu 6 2/…" at bounding box center [344, 391] width 688 height 655
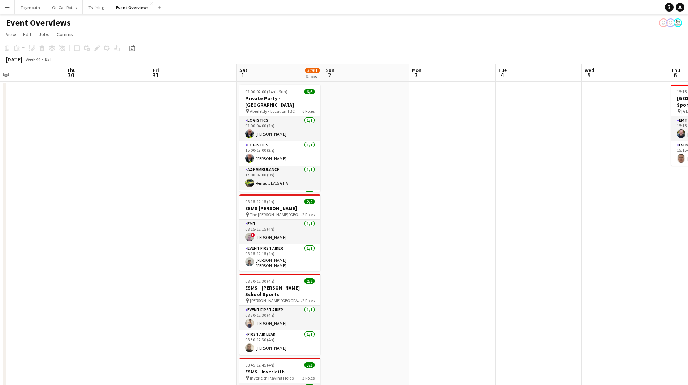
scroll to position [0, 151]
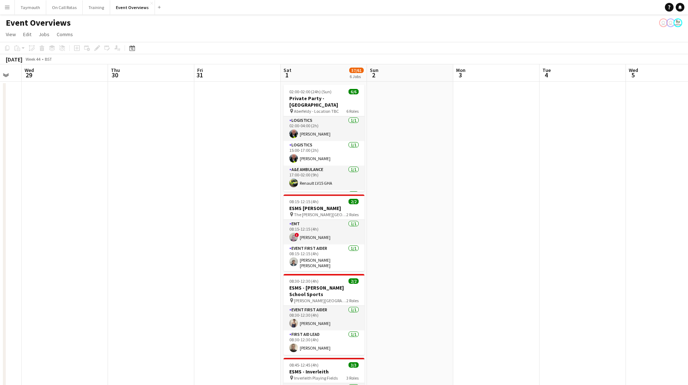
drag, startPoint x: 48, startPoint y: 227, endPoint x: 178, endPoint y: 215, distance: 130.5
click at [178, 215] on app-calendar-viewport "Mon 27 Tue 28 Wed 29 Thu 30 Fri 31 Sat 1 57/61 6 Jobs Sun 2 Mon 3 Tue 4 Wed 5 T…" at bounding box center [344, 391] width 688 height 655
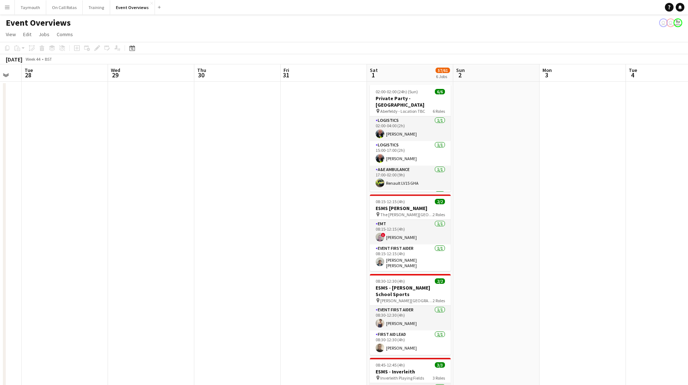
drag, startPoint x: 133, startPoint y: 46, endPoint x: 181, endPoint y: 81, distance: 58.8
click at [133, 46] on icon at bounding box center [131, 48] width 5 height 6
click at [178, 153] on button "[DATE]" at bounding box center [183, 154] width 21 height 12
